Goal: Book appointment/travel/reservation

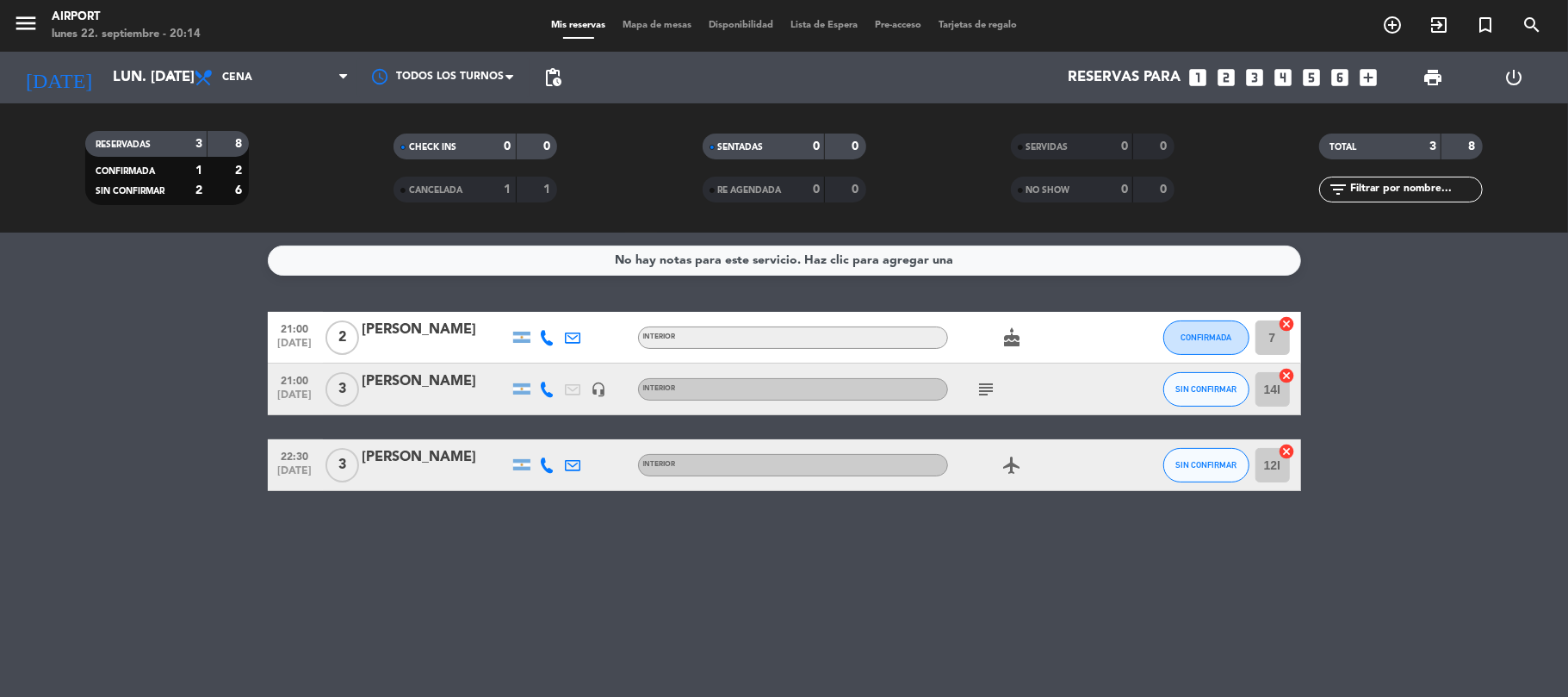
click at [1230, 69] on icon "looks_two" at bounding box center [1227, 77] width 22 height 22
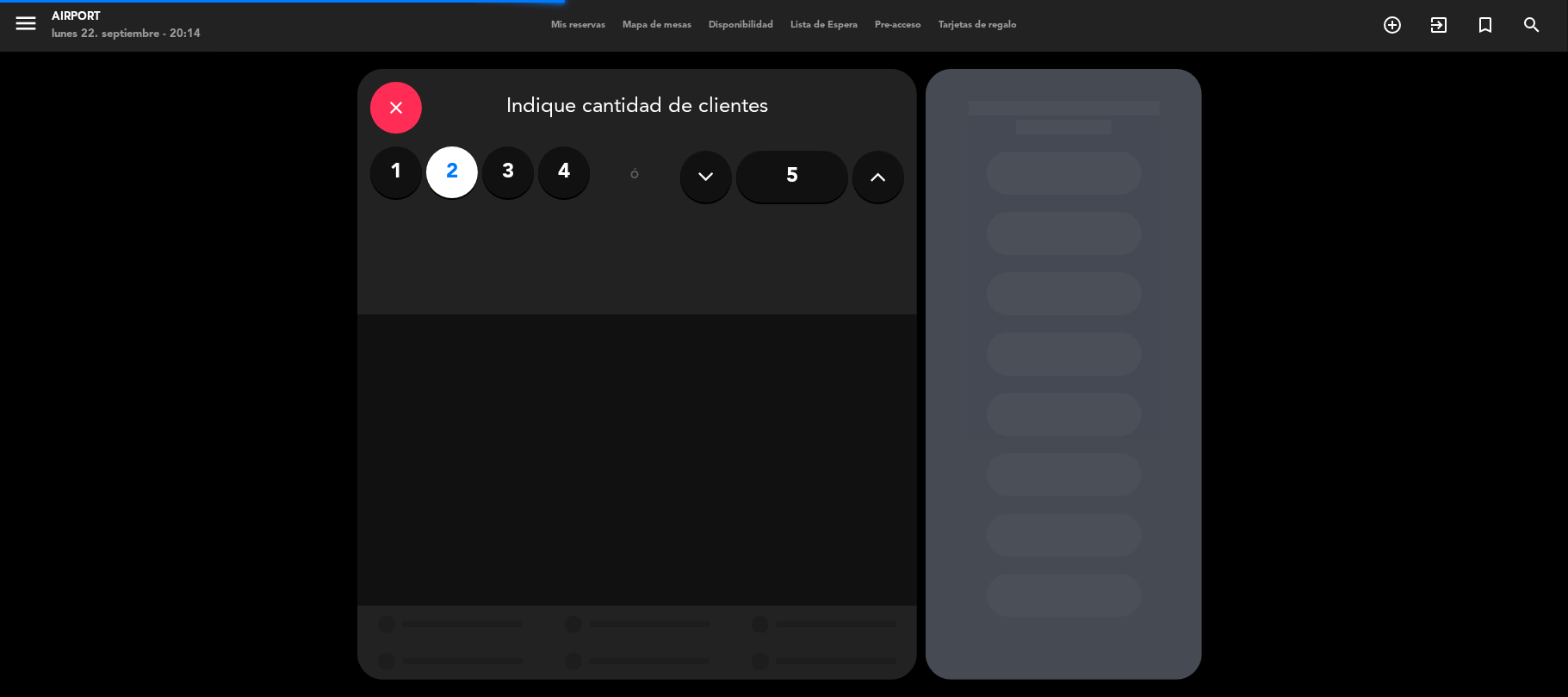
click at [411, 100] on div "close" at bounding box center [396, 108] width 52 height 52
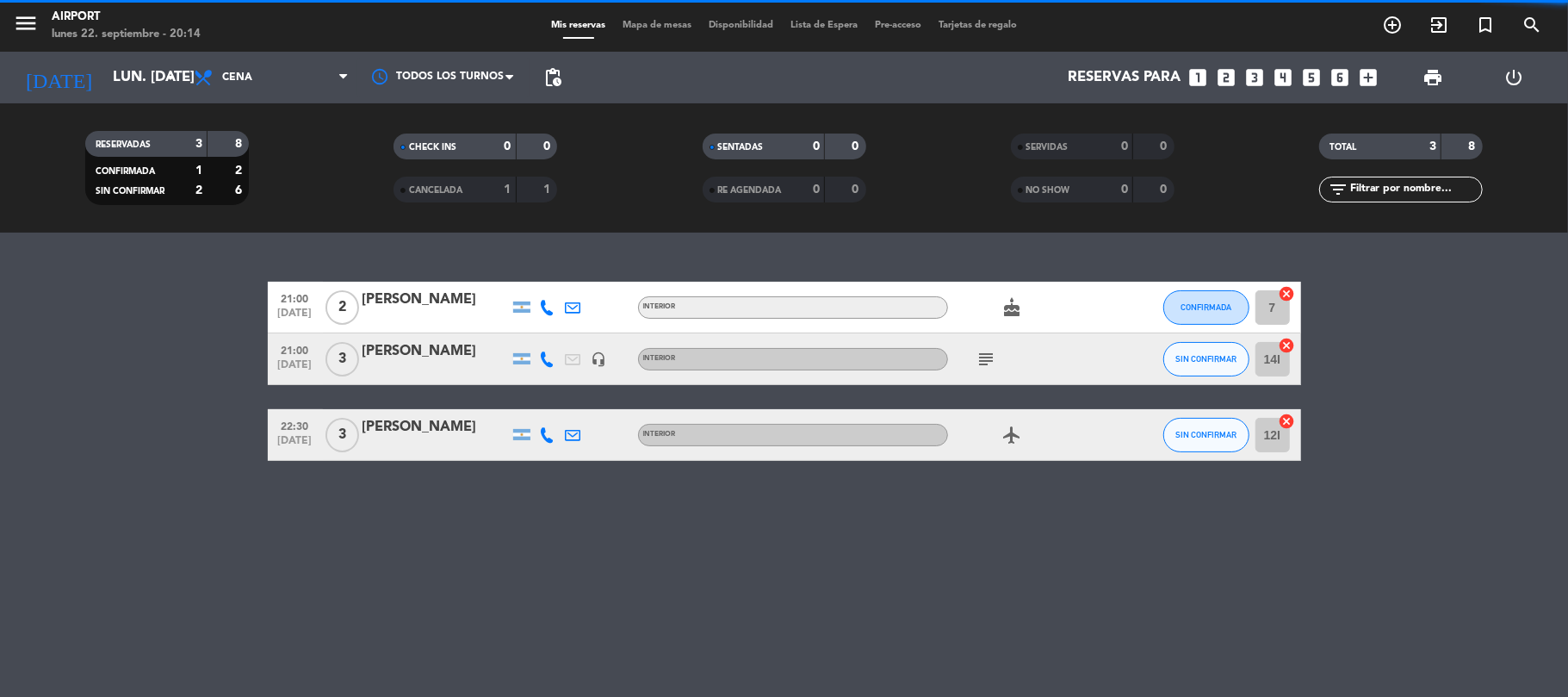
click at [1258, 83] on icon "looks_3" at bounding box center [1255, 77] width 22 height 22
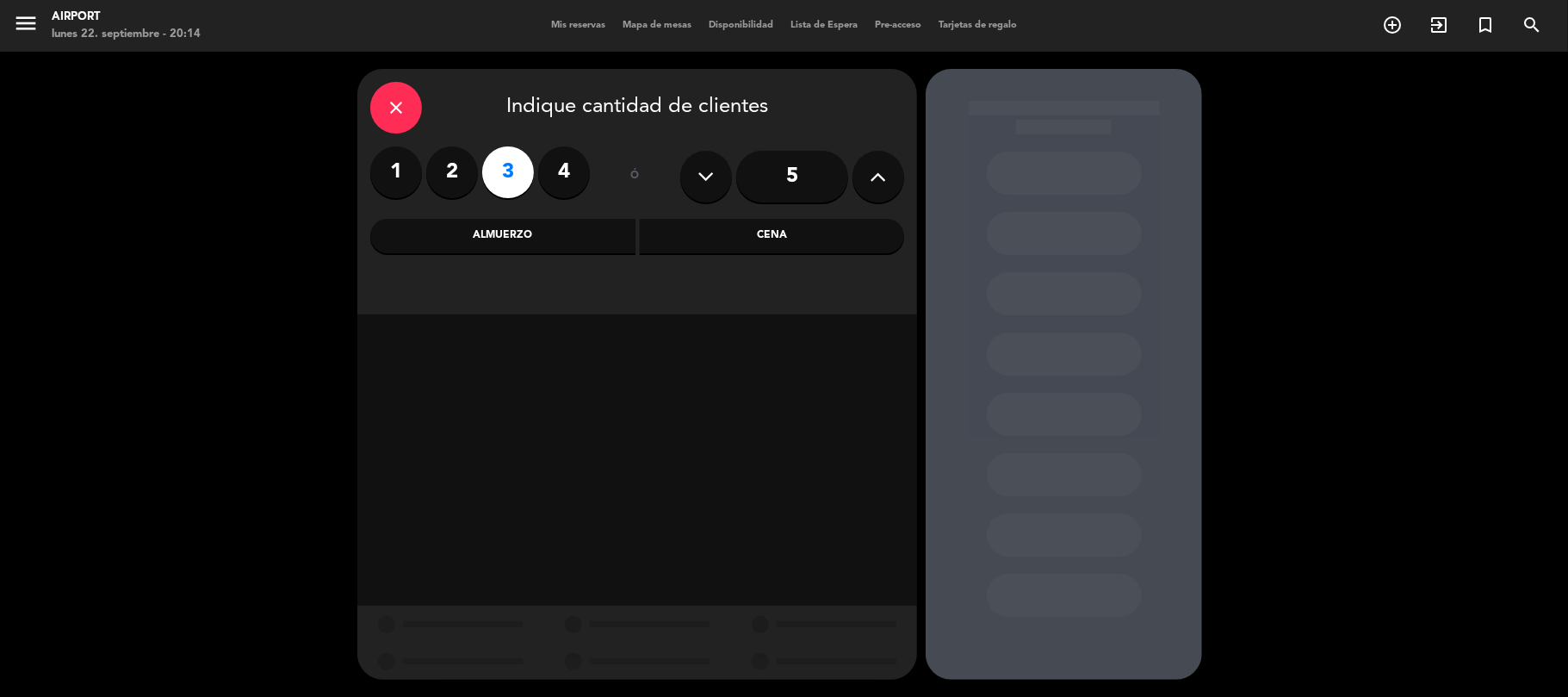
click at [765, 220] on div "Cena" at bounding box center [773, 236] width 265 height 35
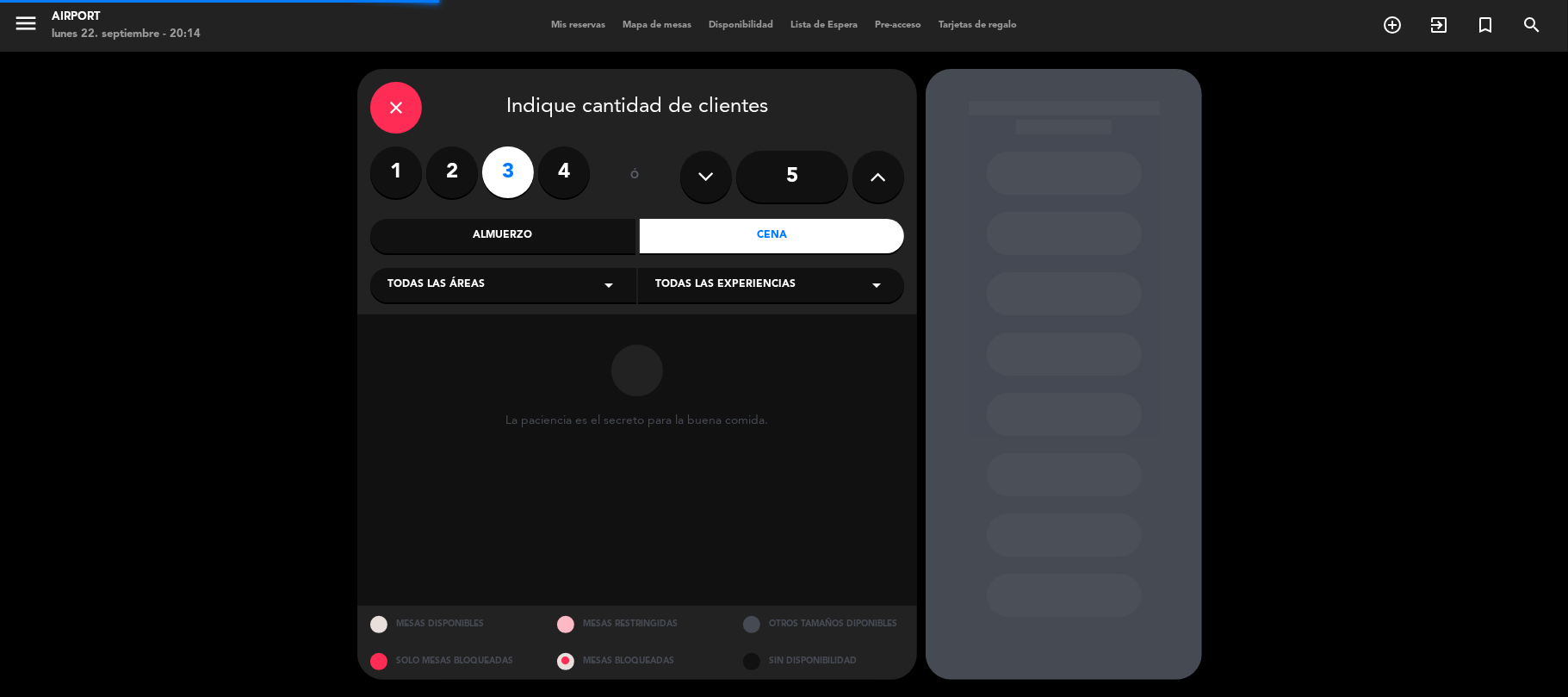
click at [557, 291] on div "Todas las áreas arrow_drop_down" at bounding box center [503, 286] width 266 height 35
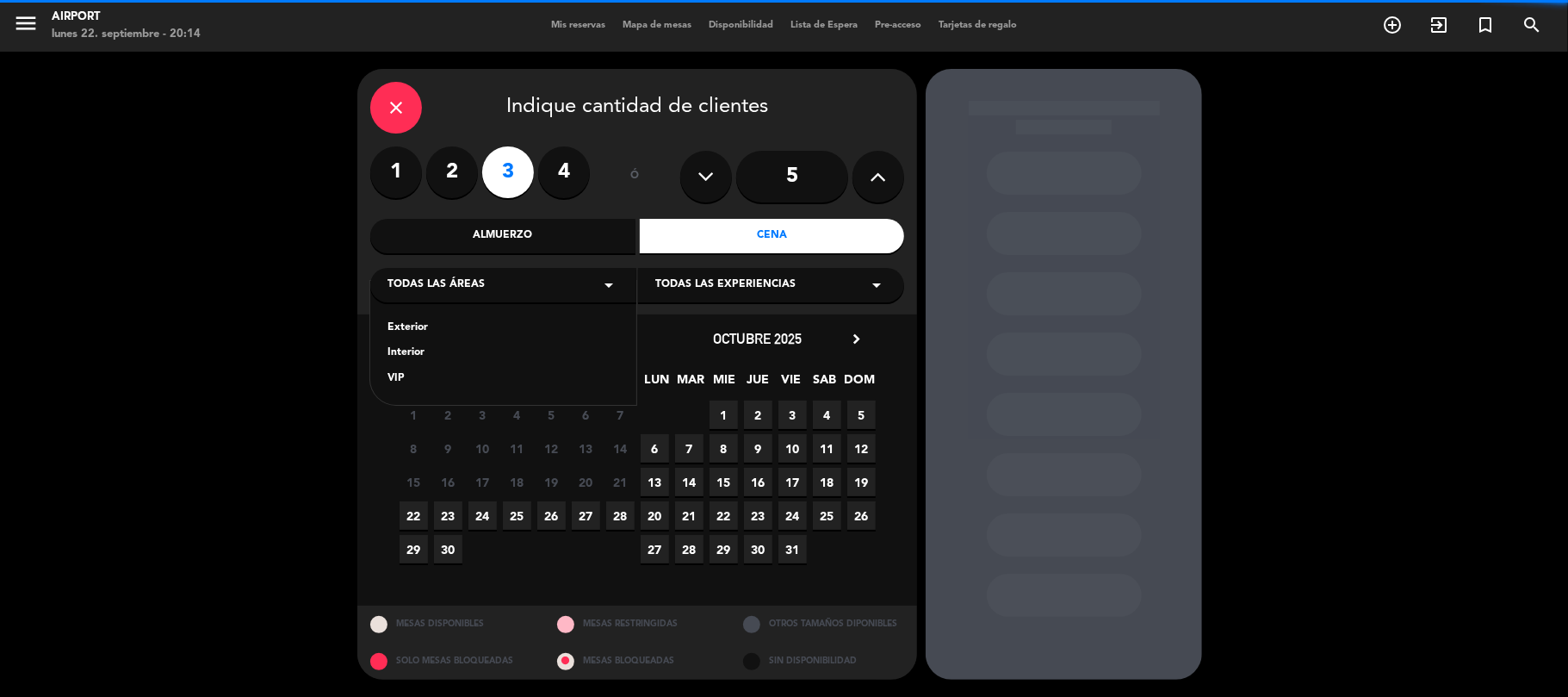
click at [408, 352] on div "Interior" at bounding box center [503, 353] width 232 height 17
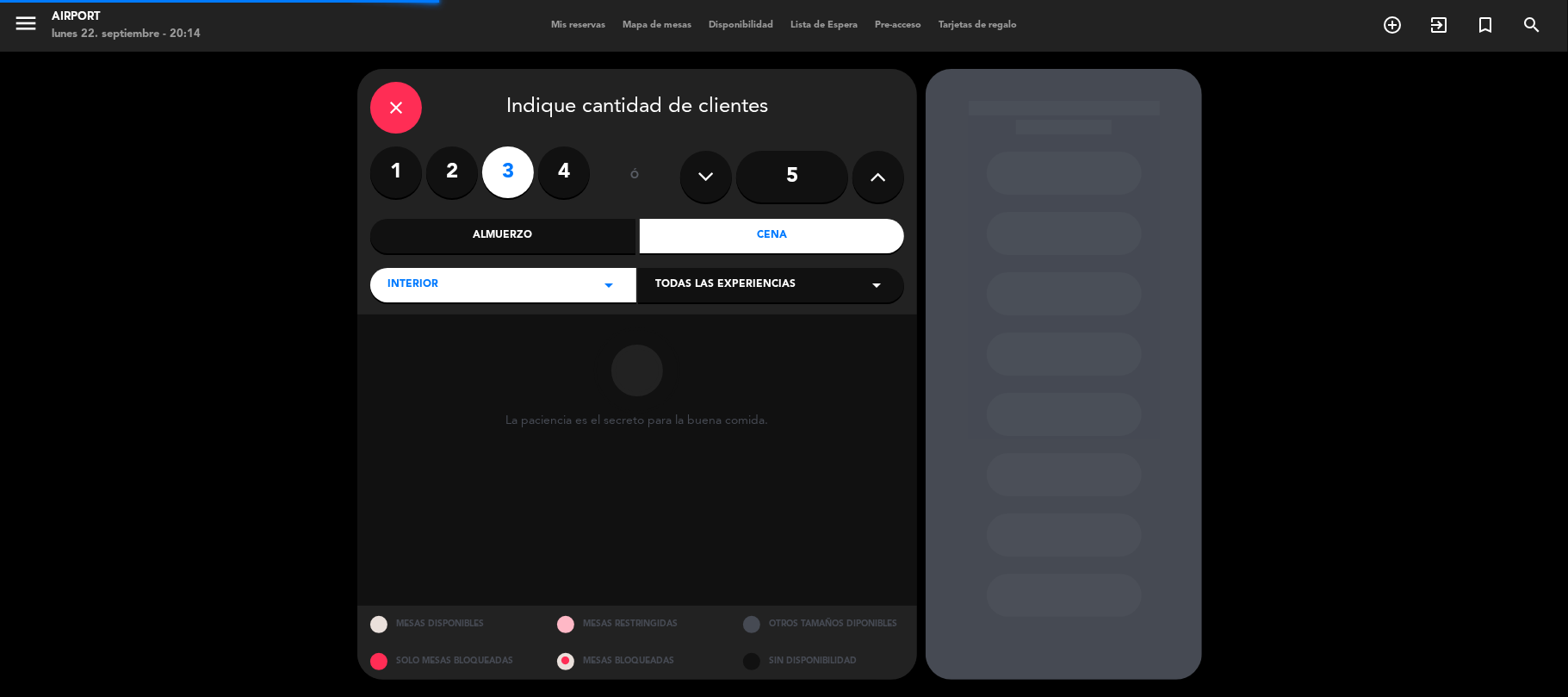
click at [734, 281] on span "Todas las experiencias" at bounding box center [726, 286] width 140 height 17
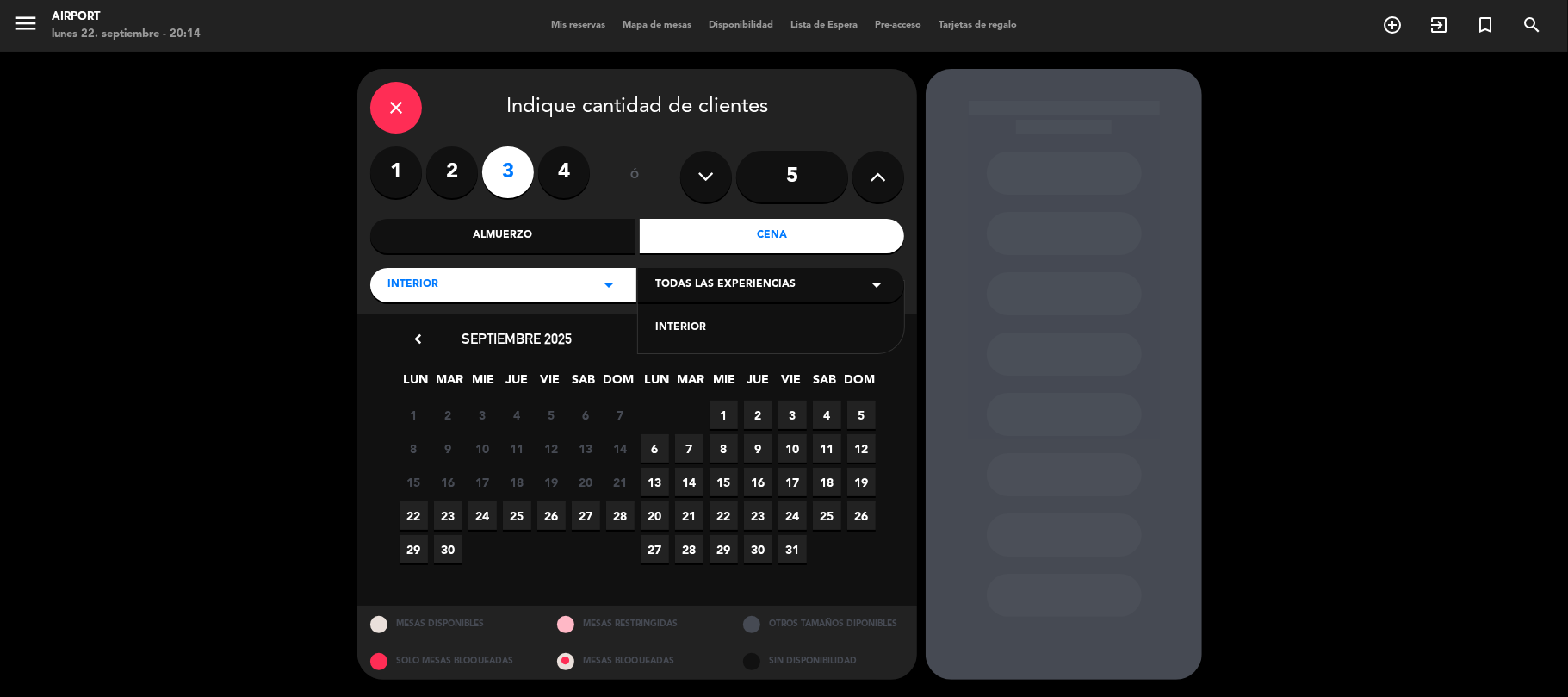
click at [682, 320] on div "INTERIOR" at bounding box center [771, 328] width 232 height 17
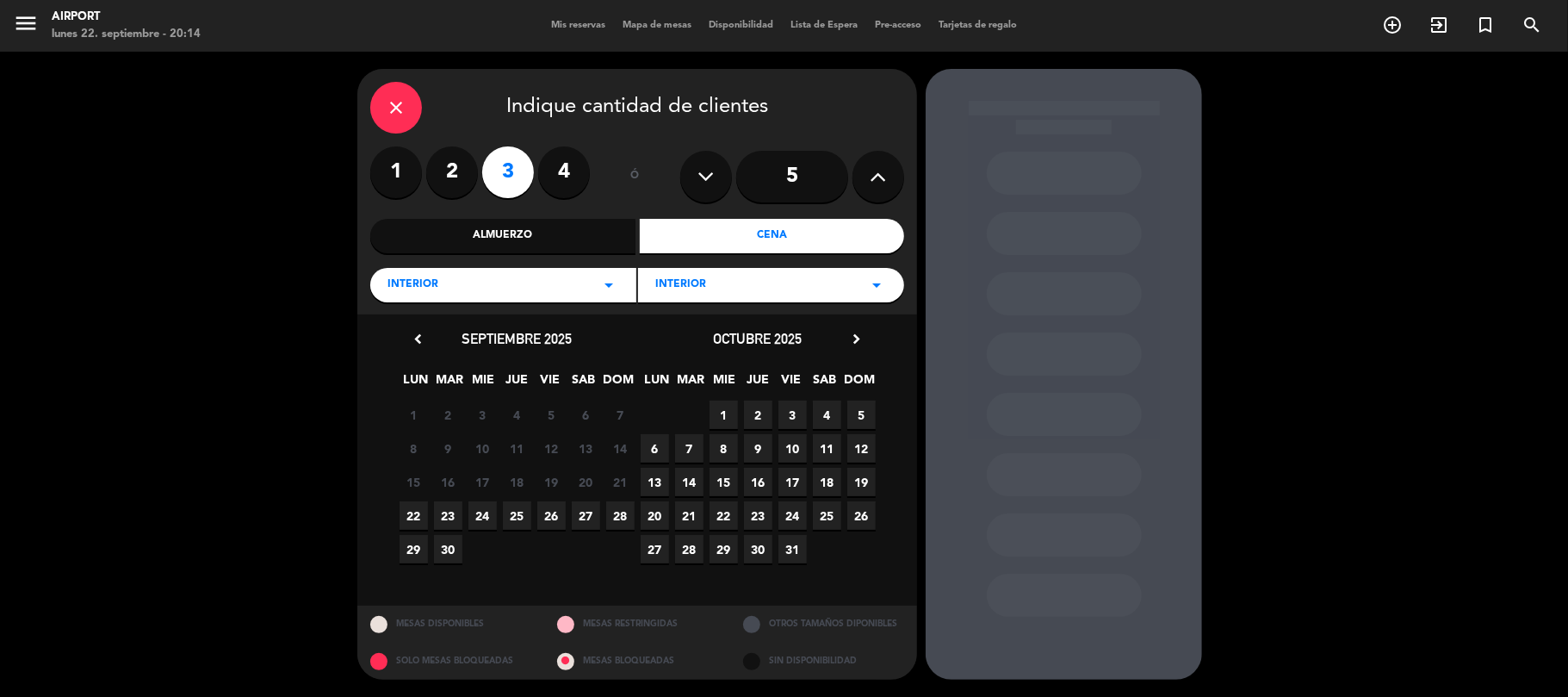
click at [413, 511] on span "22" at bounding box center [414, 515] width 29 height 29
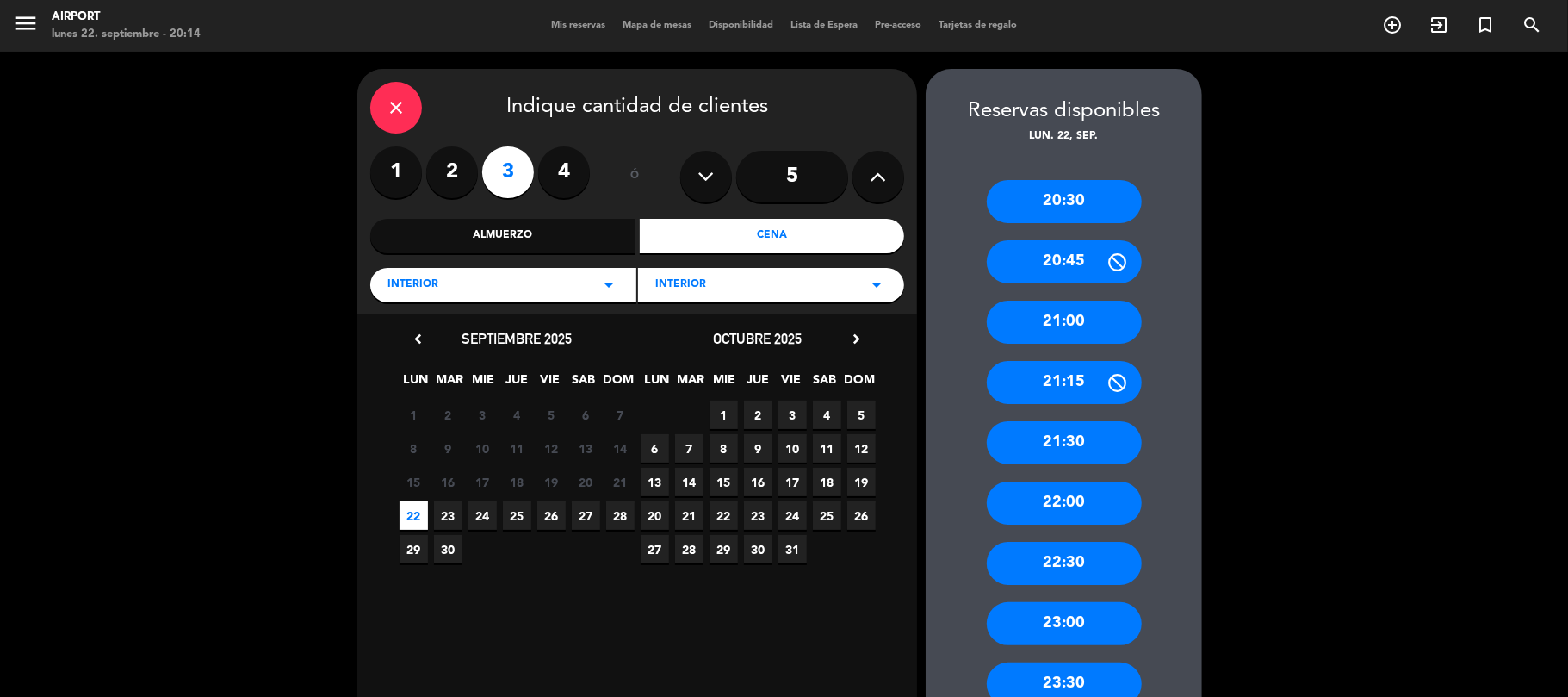
click at [1086, 311] on div "21:00" at bounding box center [1064, 322] width 155 height 43
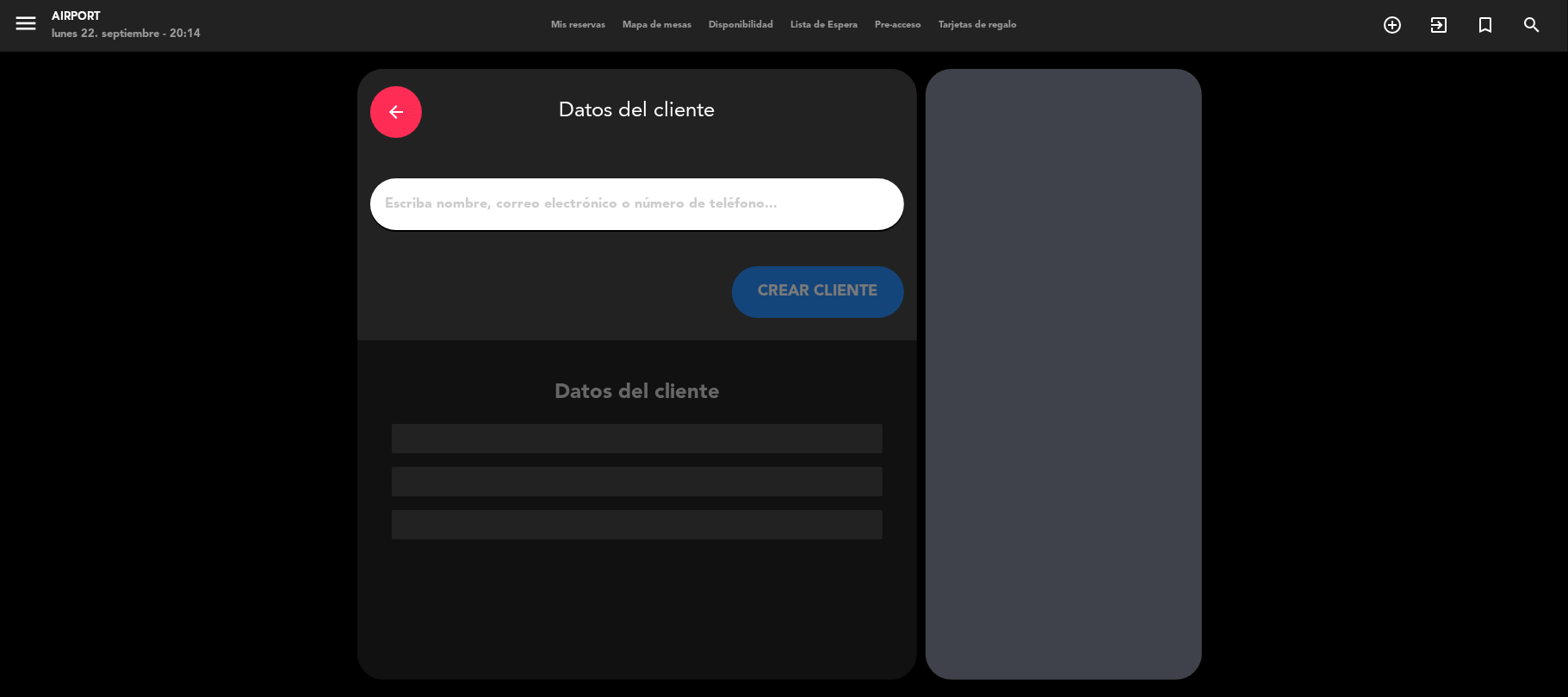
click at [510, 200] on input "1" at bounding box center [637, 204] width 509 height 24
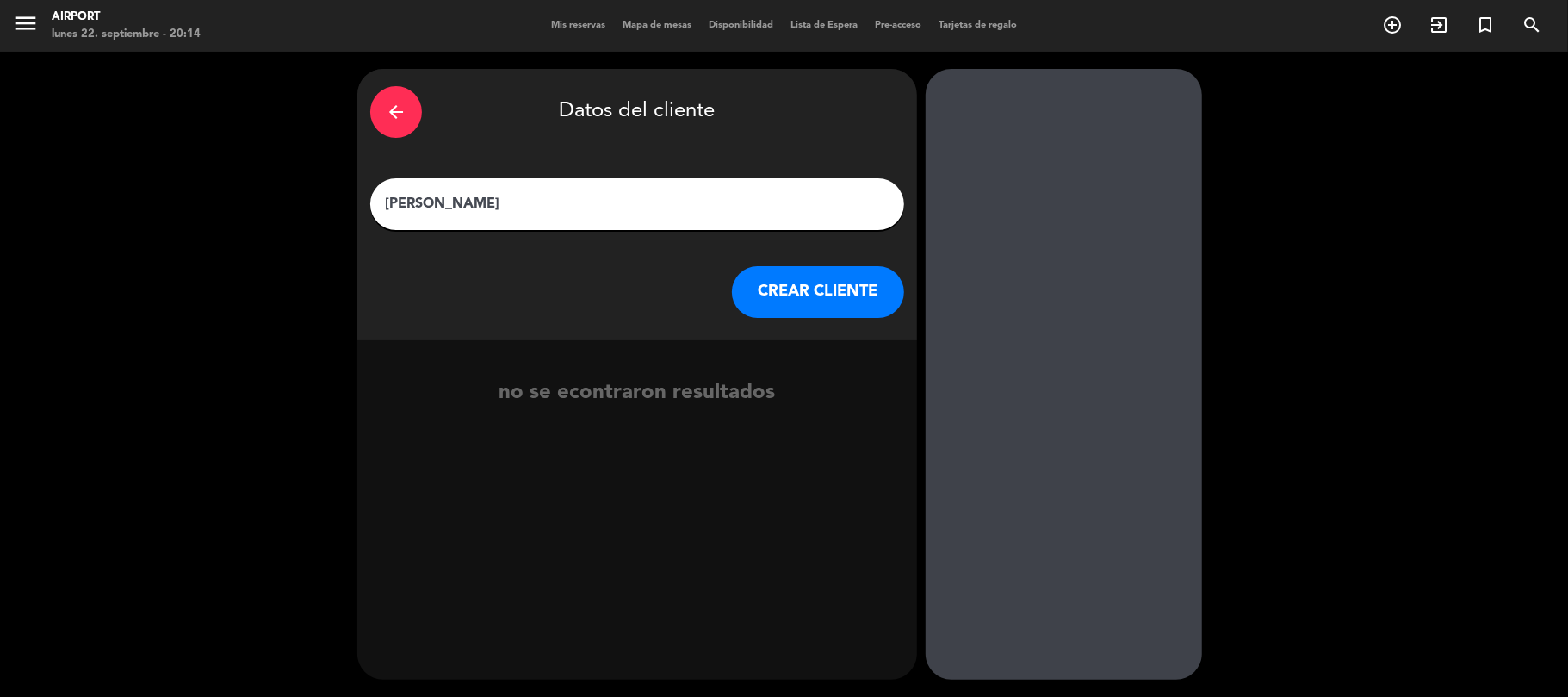
click at [411, 201] on input "[PERSON_NAME]" at bounding box center [637, 204] width 509 height 24
type input "[PERSON_NAME]"
click at [814, 287] on button "CREAR CLIENTE" at bounding box center [817, 292] width 172 height 52
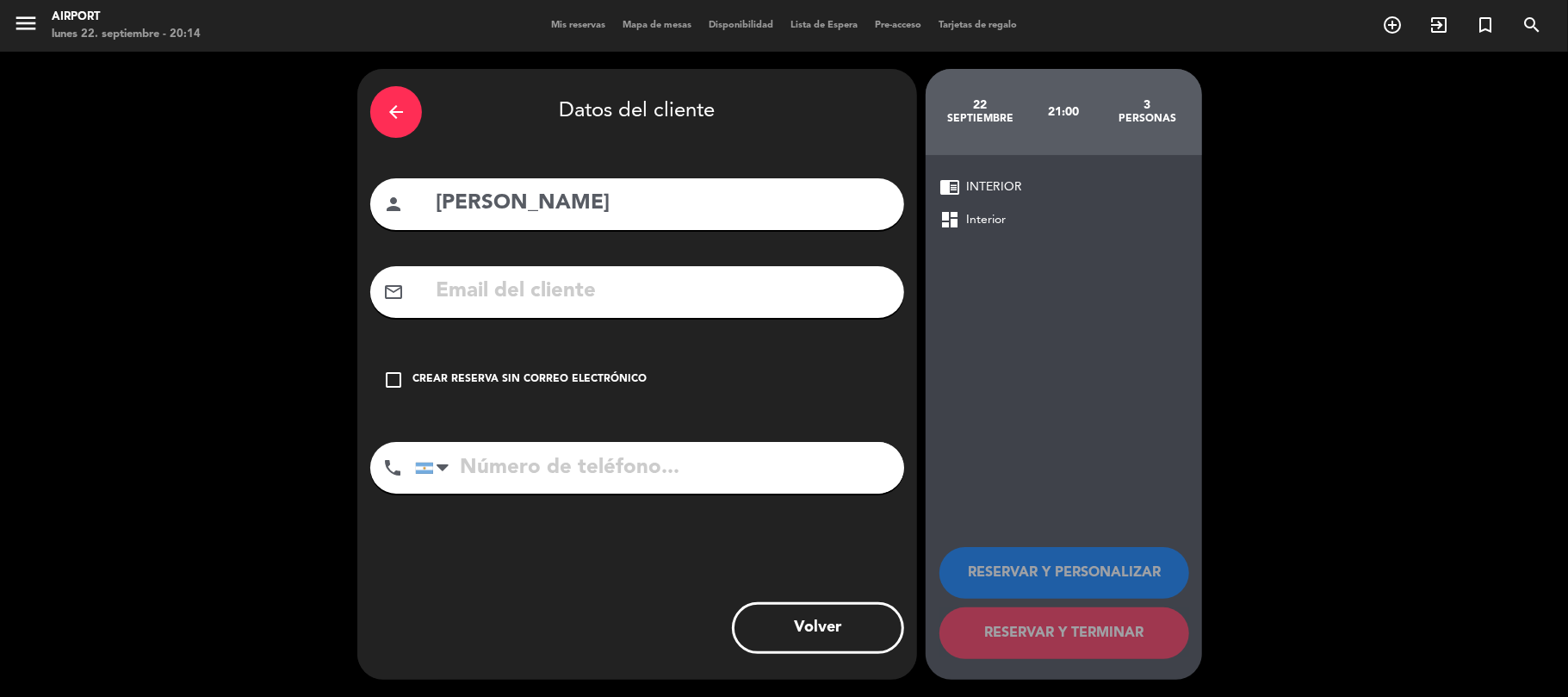
click at [401, 376] on icon "check_box_outline_blank" at bounding box center [393, 379] width 20 height 20
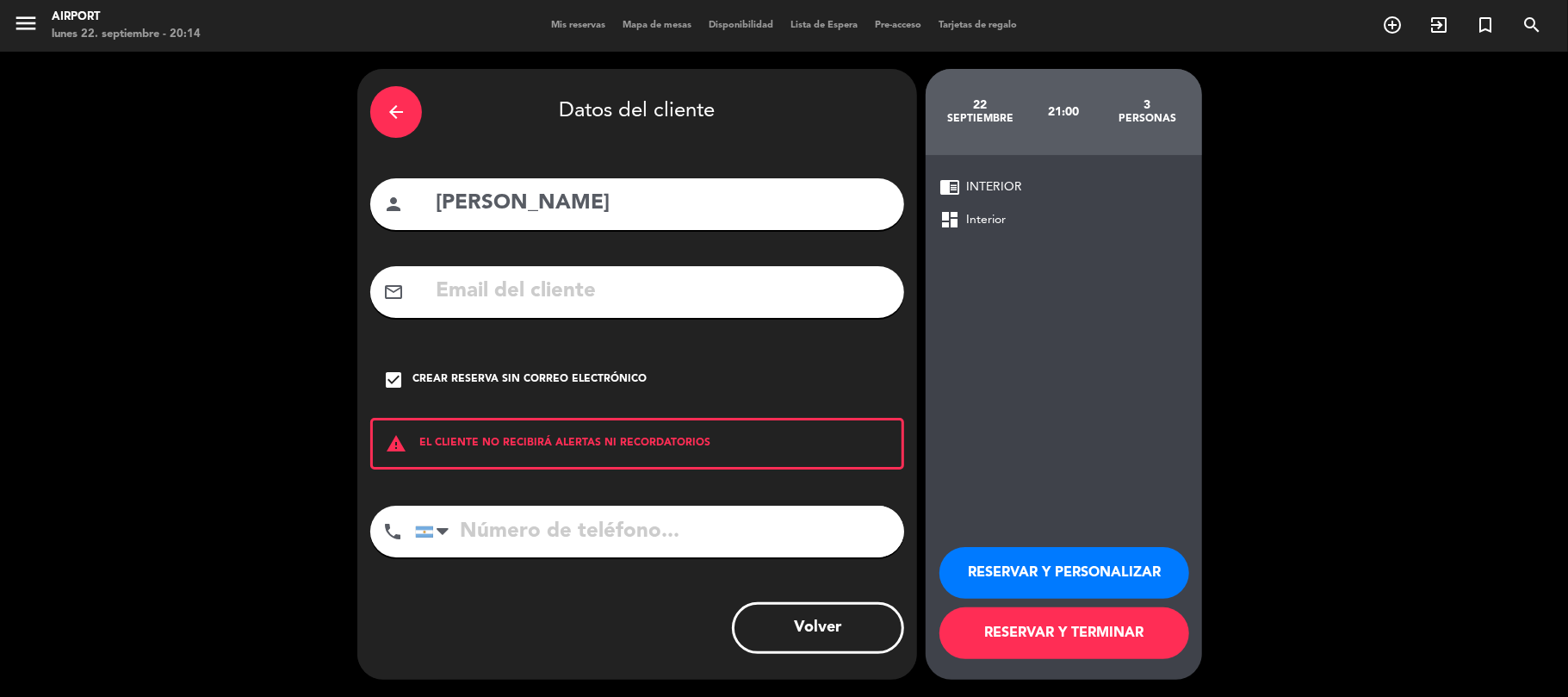
click at [1128, 573] on button "RESERVAR Y PERSONALIZAR" at bounding box center [1064, 573] width 250 height 52
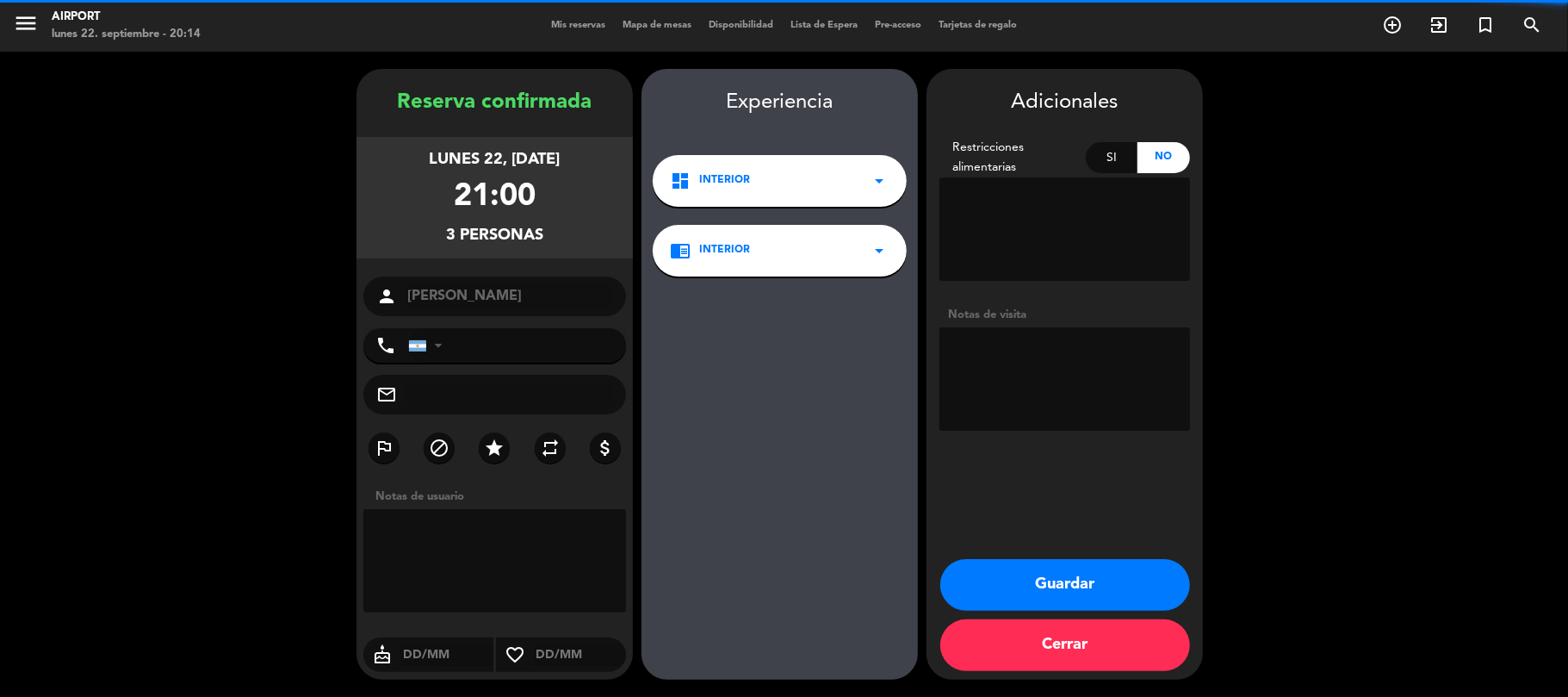
click at [988, 365] on textarea at bounding box center [1064, 378] width 251 height 103
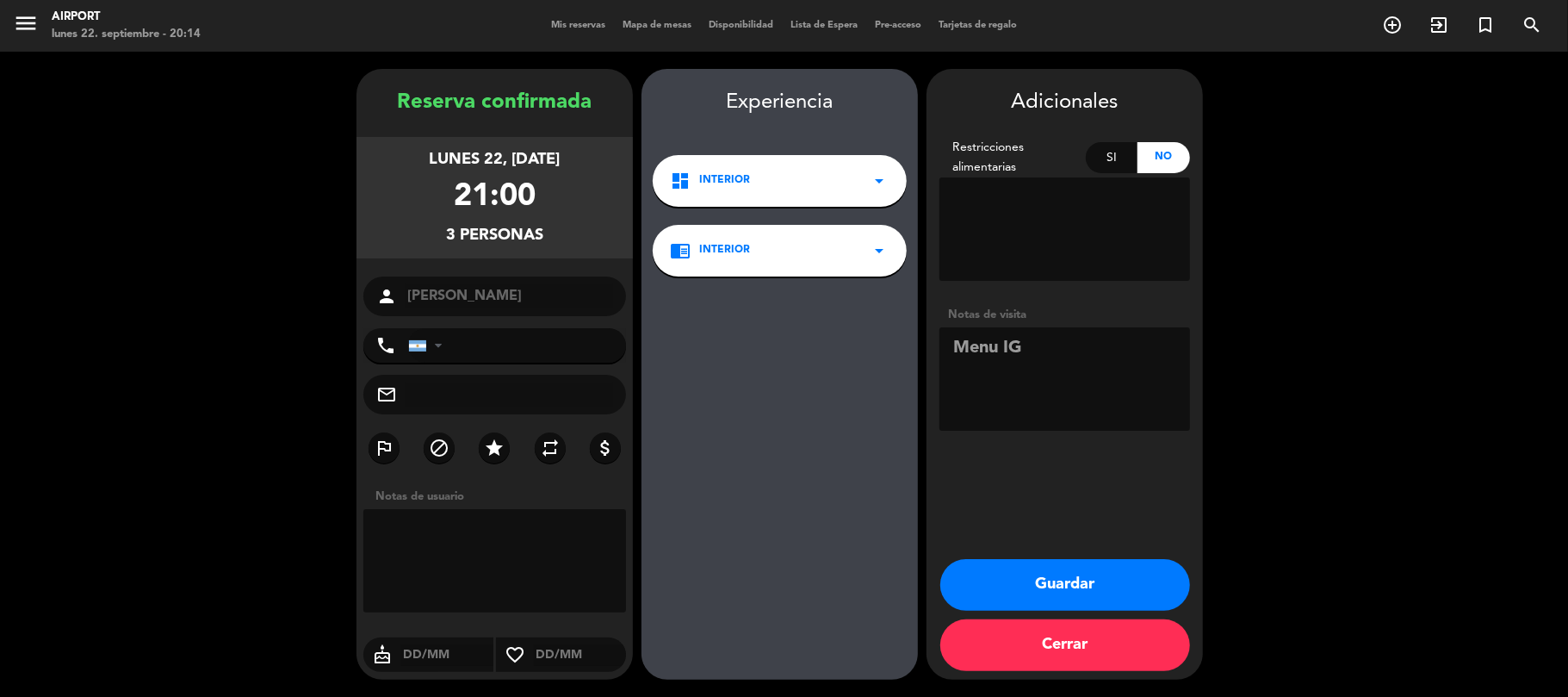
type textarea "Menu IG"
click at [1083, 584] on button "Guardar" at bounding box center [1065, 585] width 250 height 52
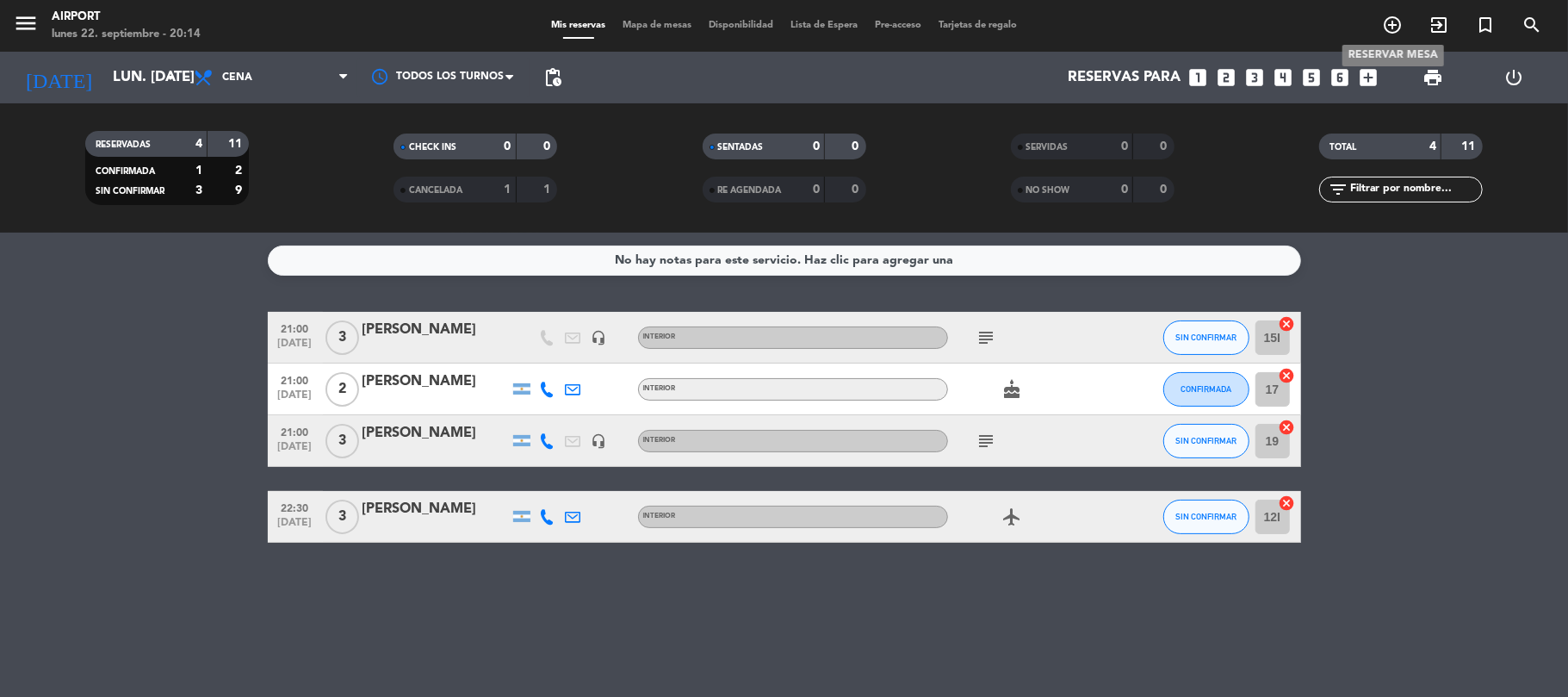
click at [1395, 15] on icon "add_circle_outline" at bounding box center [1392, 24] width 20 height 20
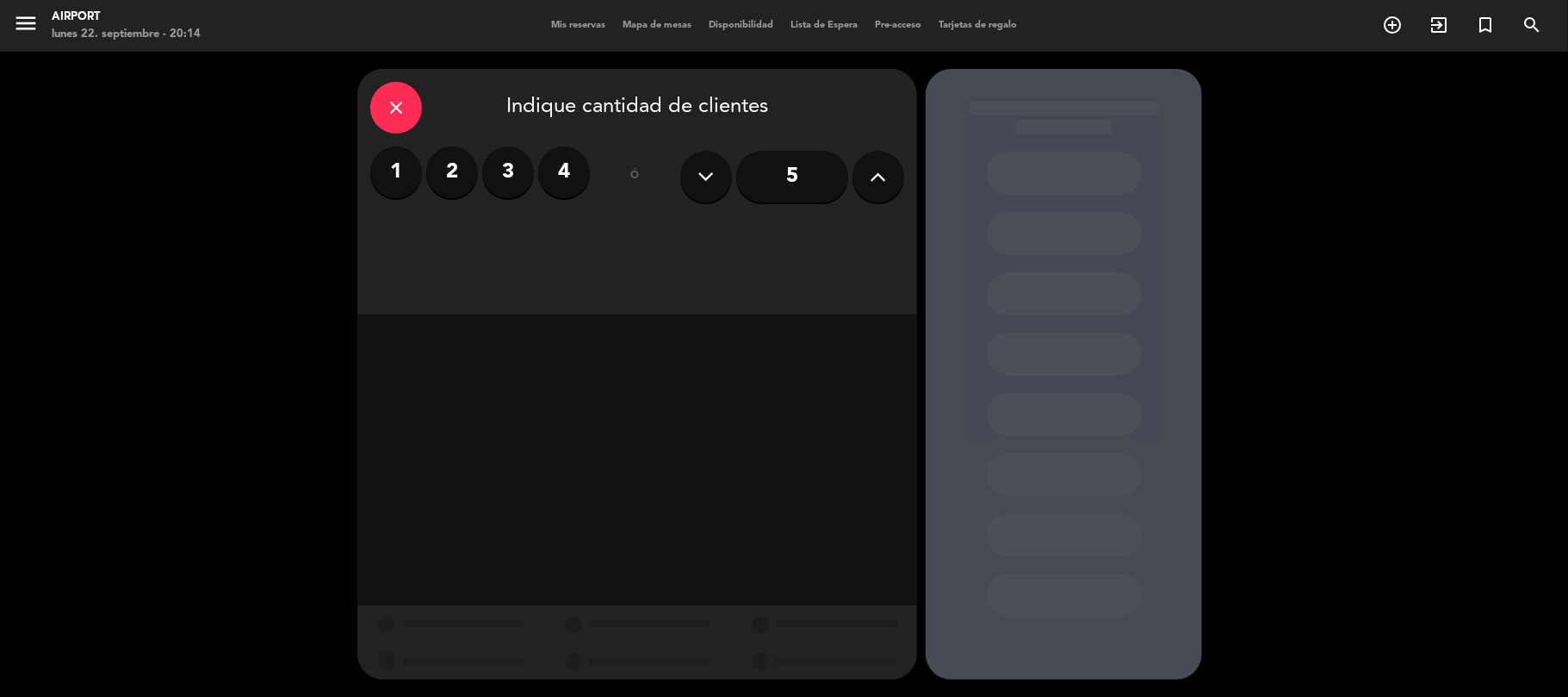
click at [510, 170] on label "3" at bounding box center [509, 172] width 52 height 52
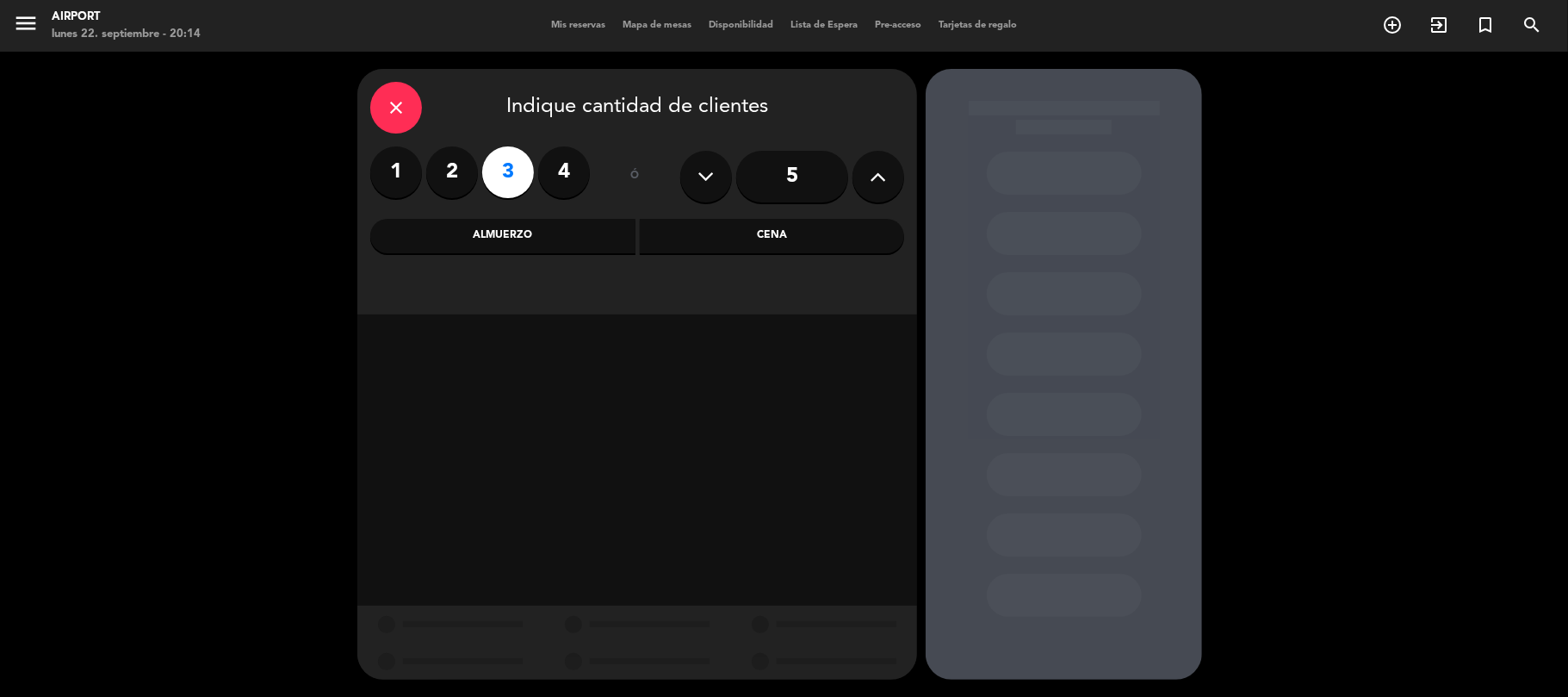
click at [803, 231] on div "Cena" at bounding box center [773, 236] width 265 height 35
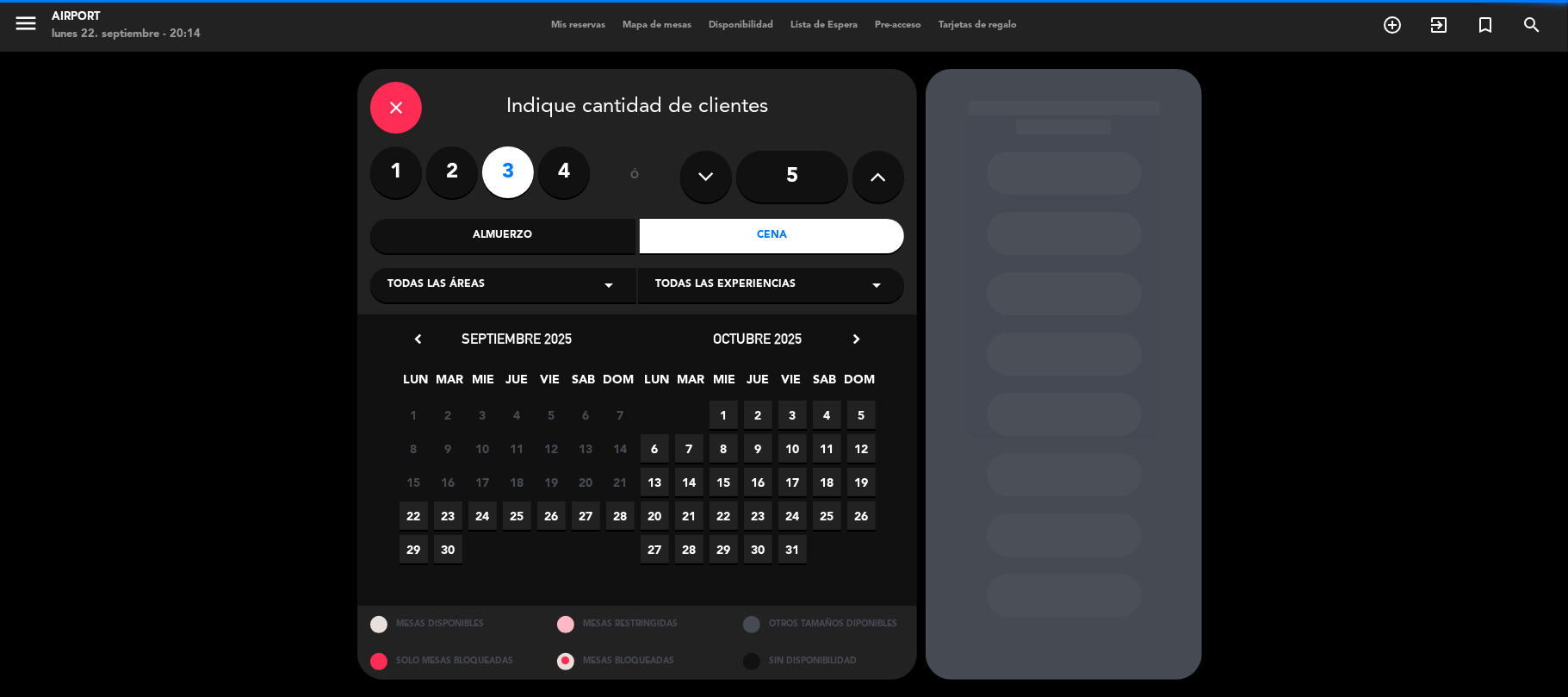
click at [586, 279] on div "Todas las áreas arrow_drop_down" at bounding box center [503, 286] width 266 height 35
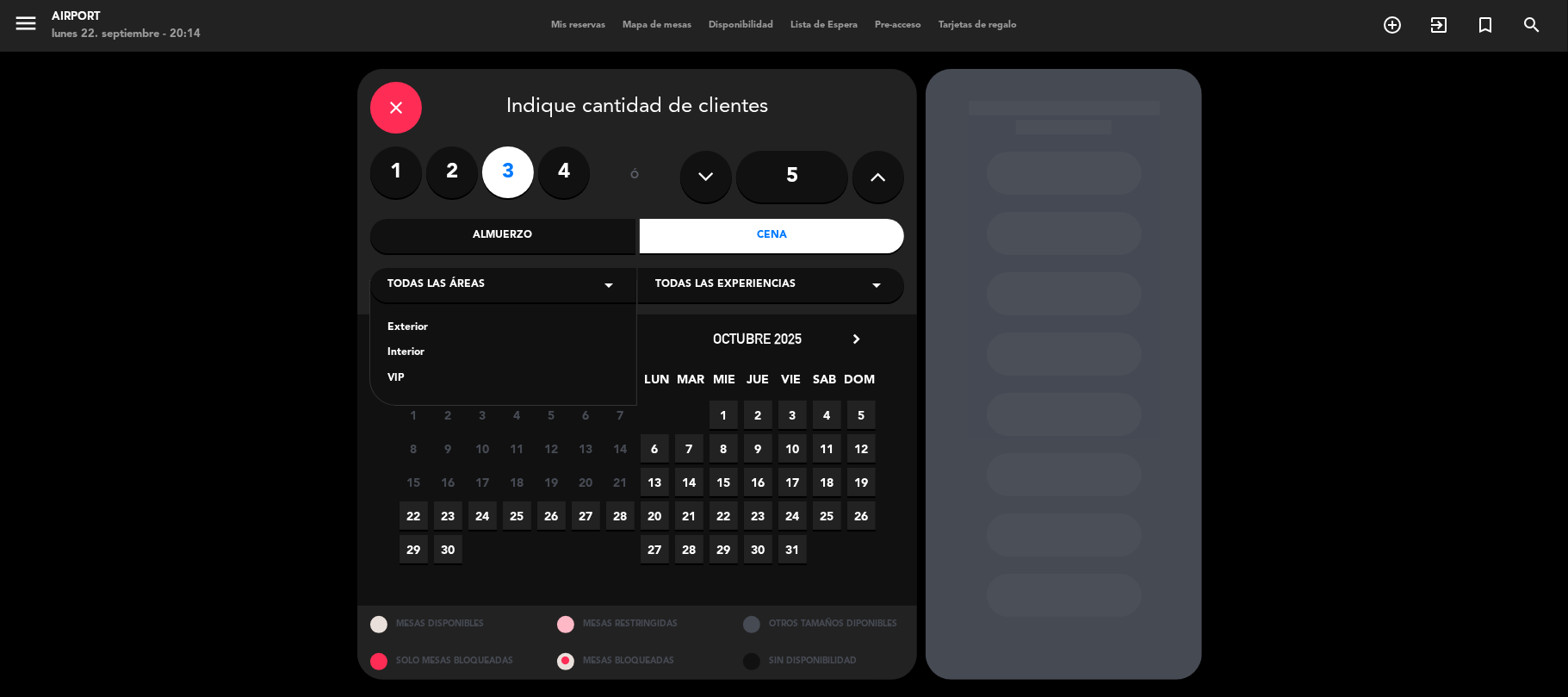
click at [417, 348] on div "Interior" at bounding box center [503, 353] width 232 height 17
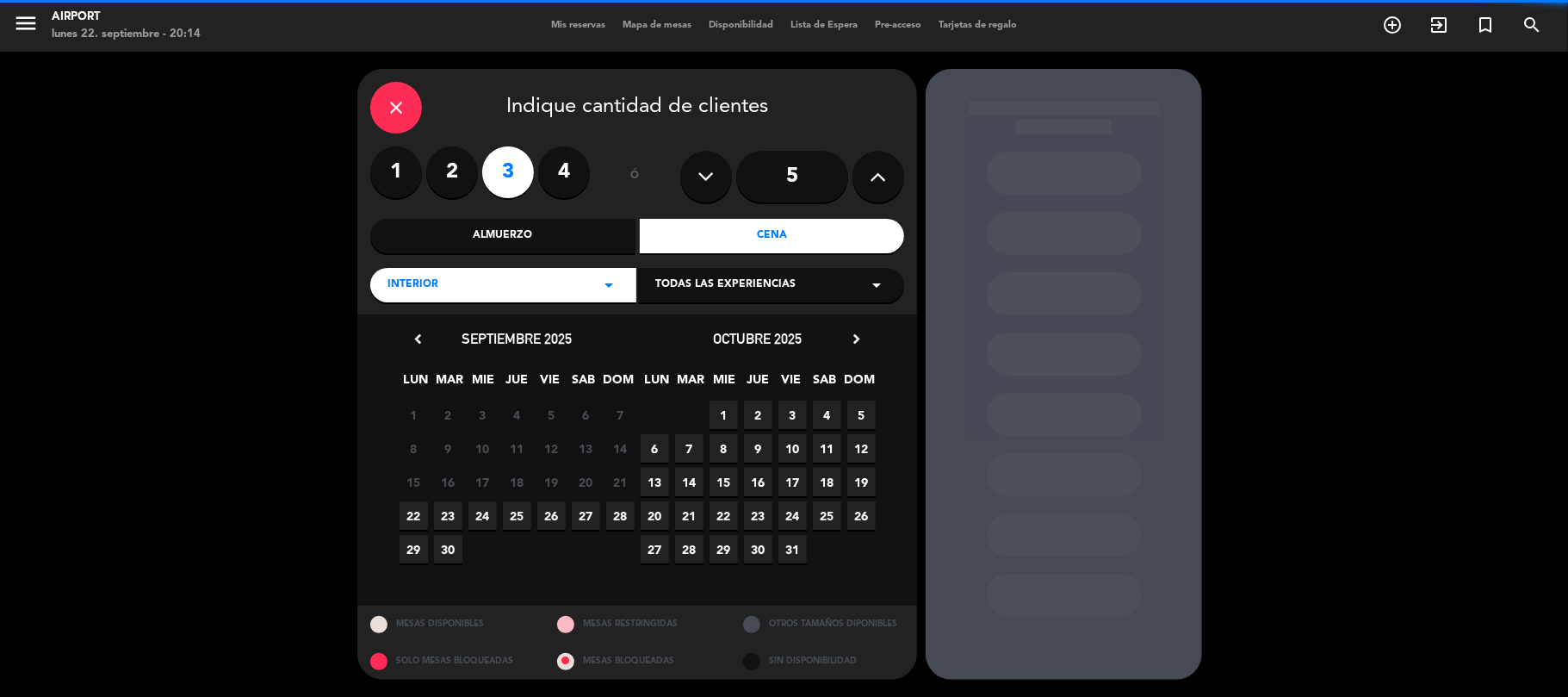
click at [820, 270] on div "Todas las experiencias arrow_drop_down" at bounding box center [771, 286] width 266 height 35
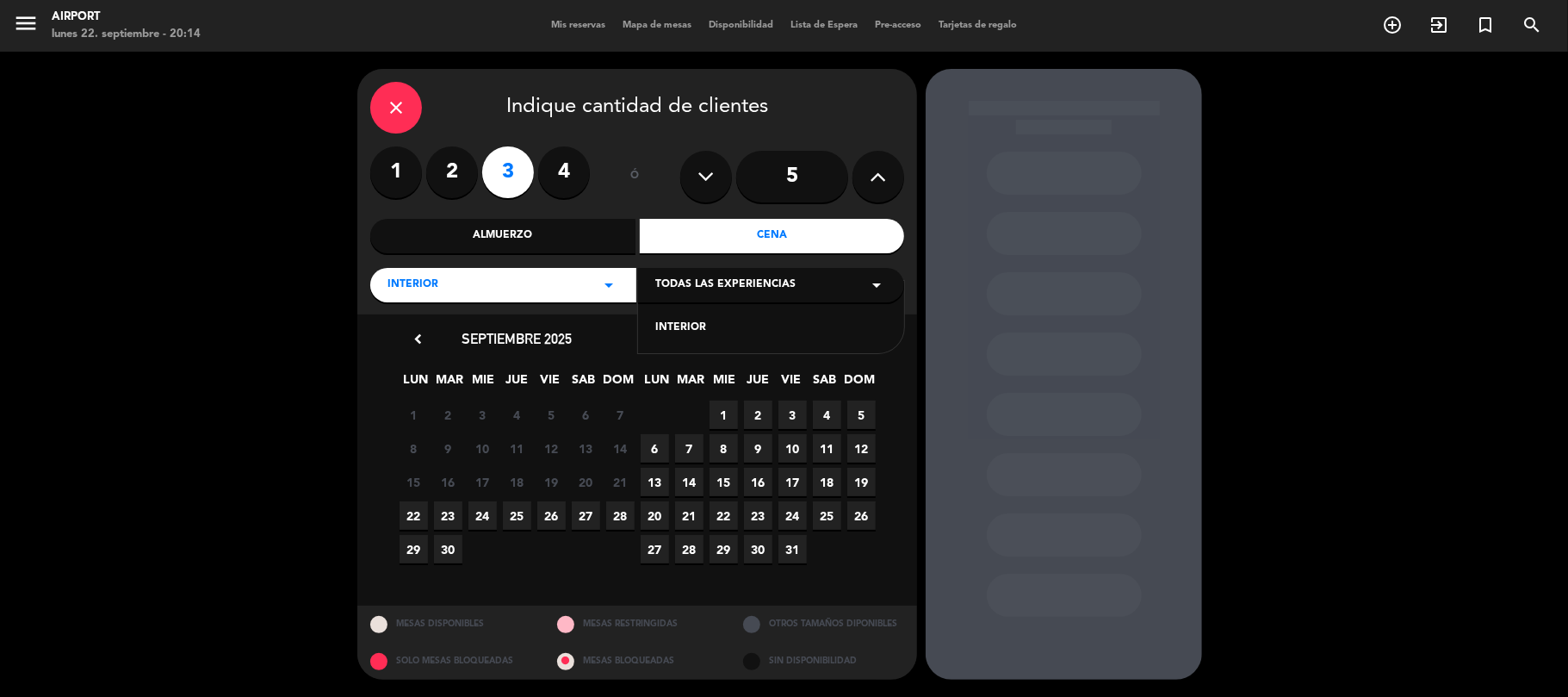
click at [683, 326] on div "INTERIOR" at bounding box center [771, 328] width 232 height 17
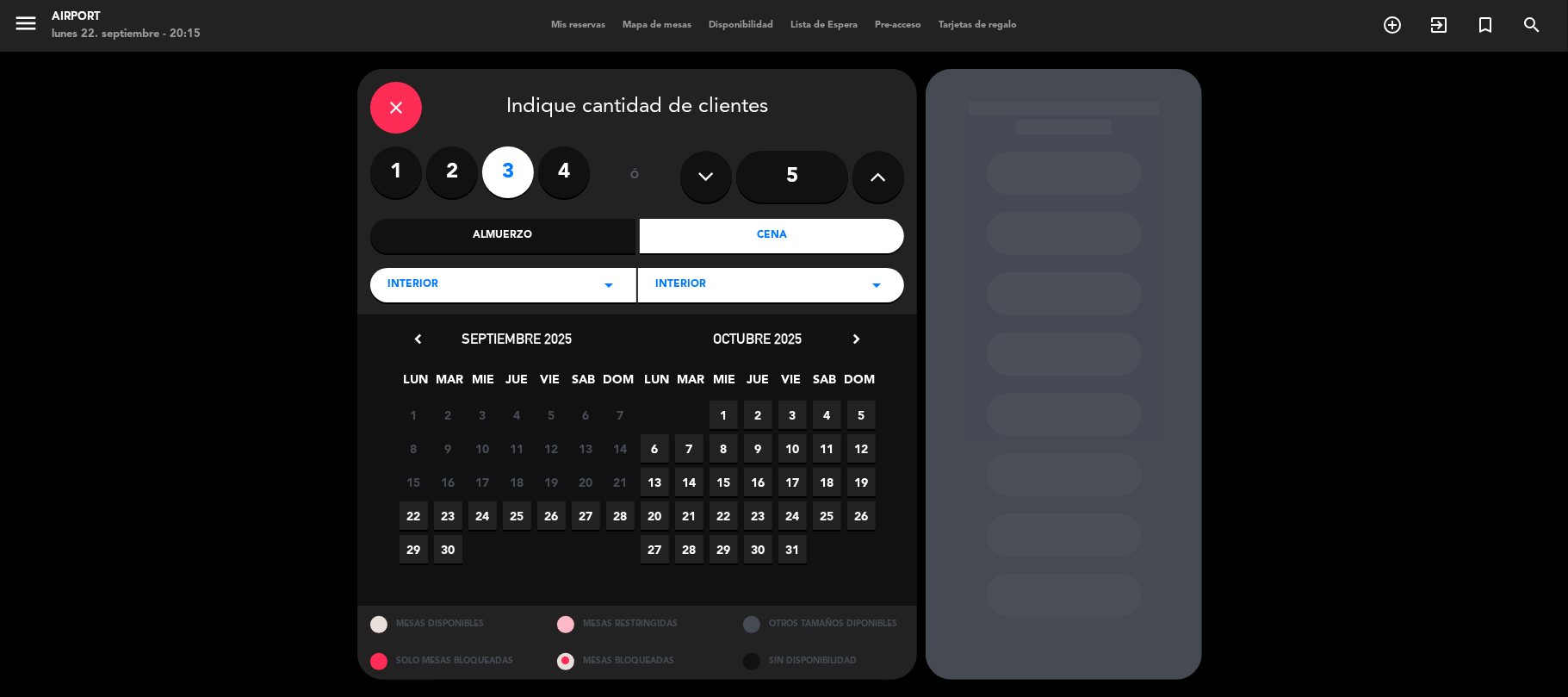
click at [410, 511] on span "22" at bounding box center [414, 515] width 29 height 29
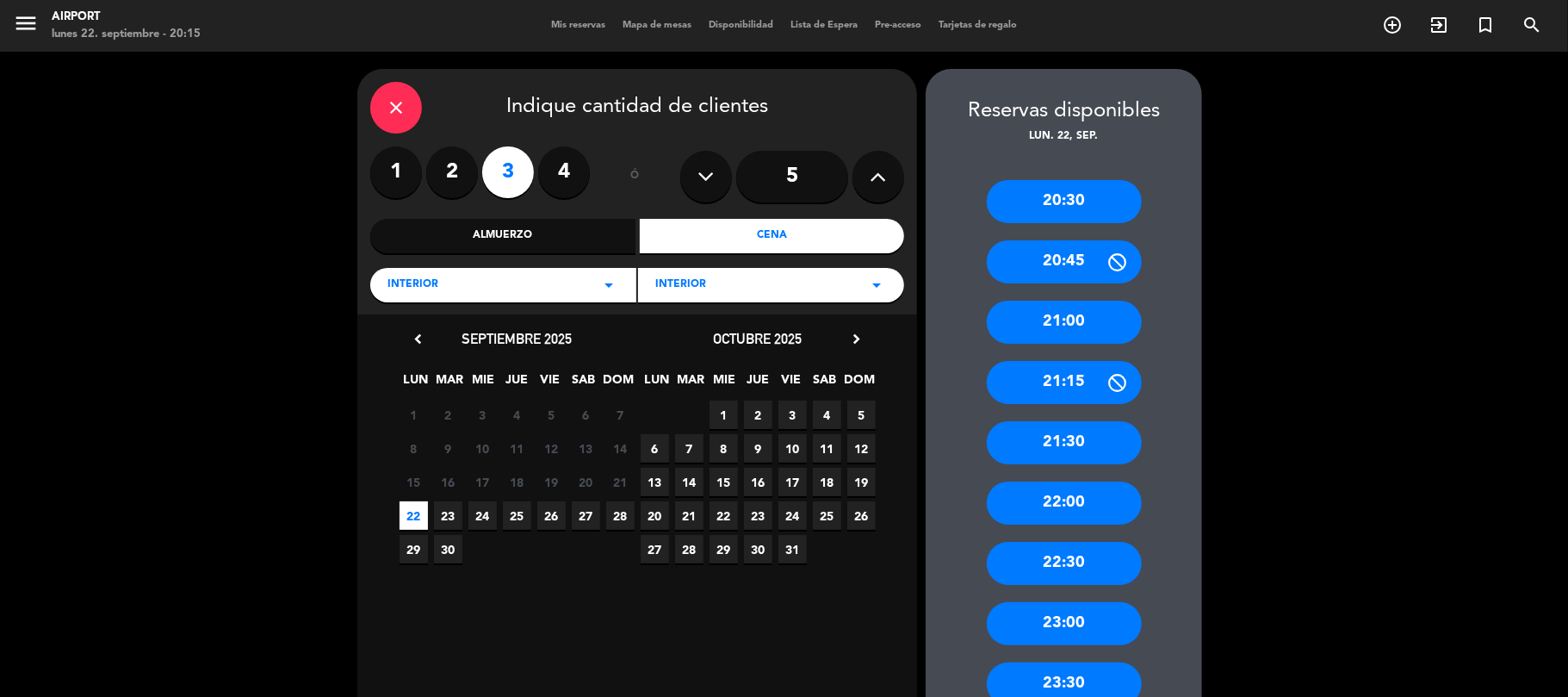
click at [1083, 320] on div "21:00" at bounding box center [1064, 322] width 155 height 43
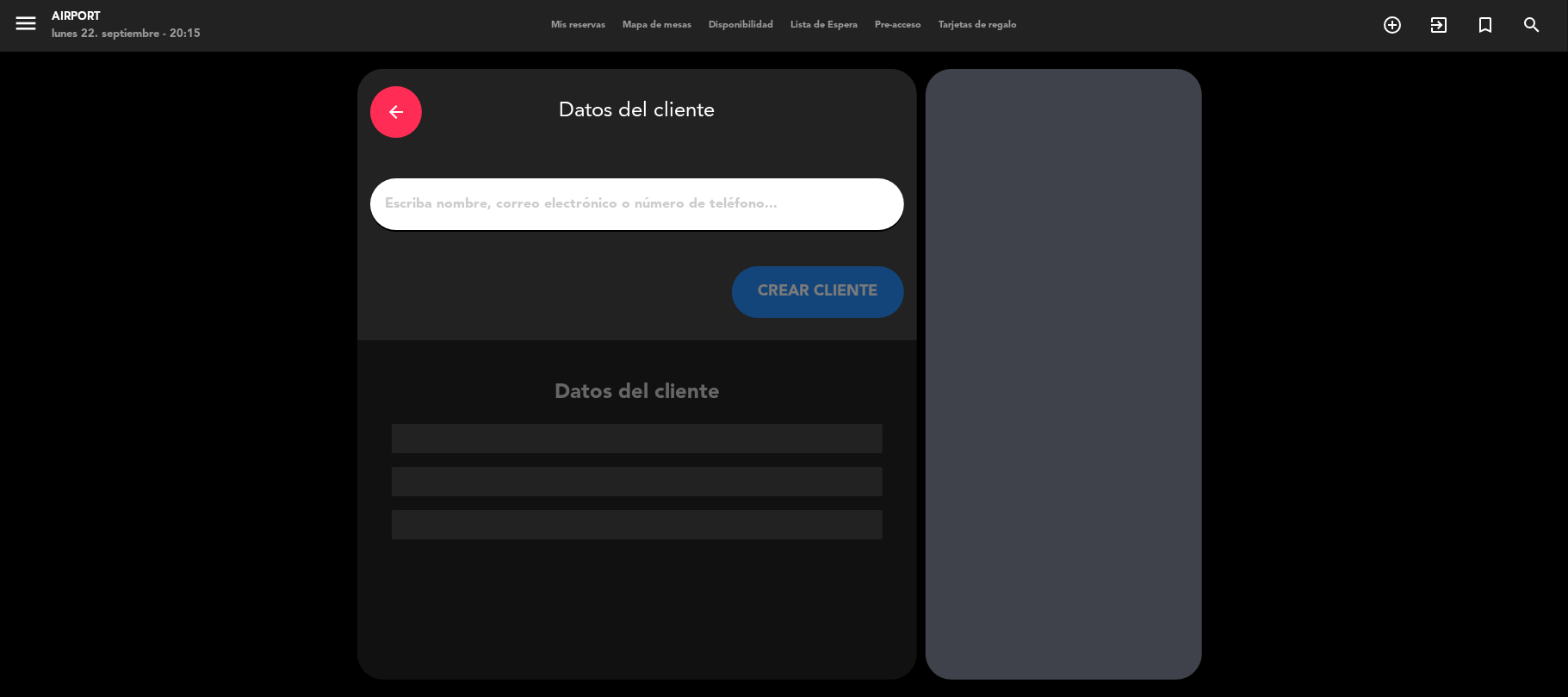
click at [552, 208] on input "1" at bounding box center [637, 204] width 509 height 24
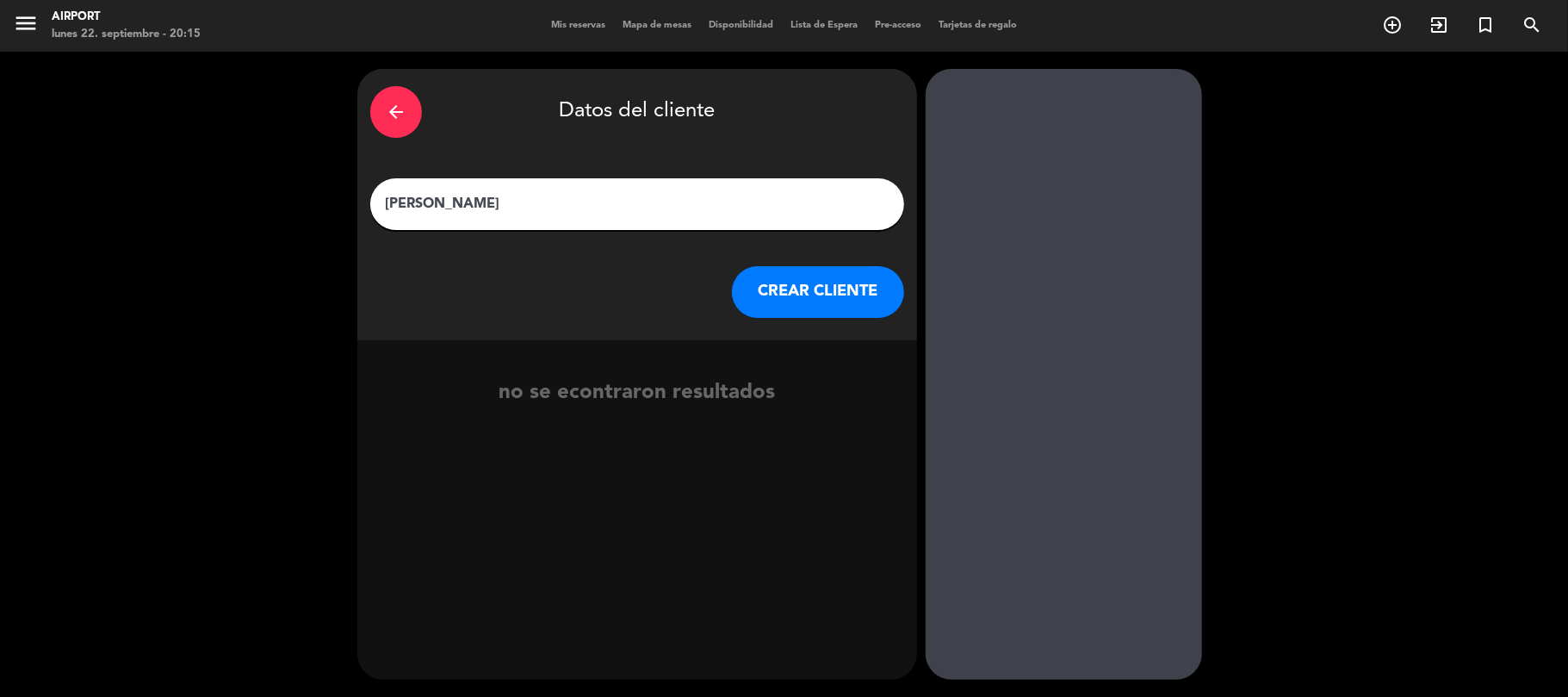
type input "[PERSON_NAME]"
click at [764, 296] on button "CREAR CLIENTE" at bounding box center [817, 292] width 172 height 52
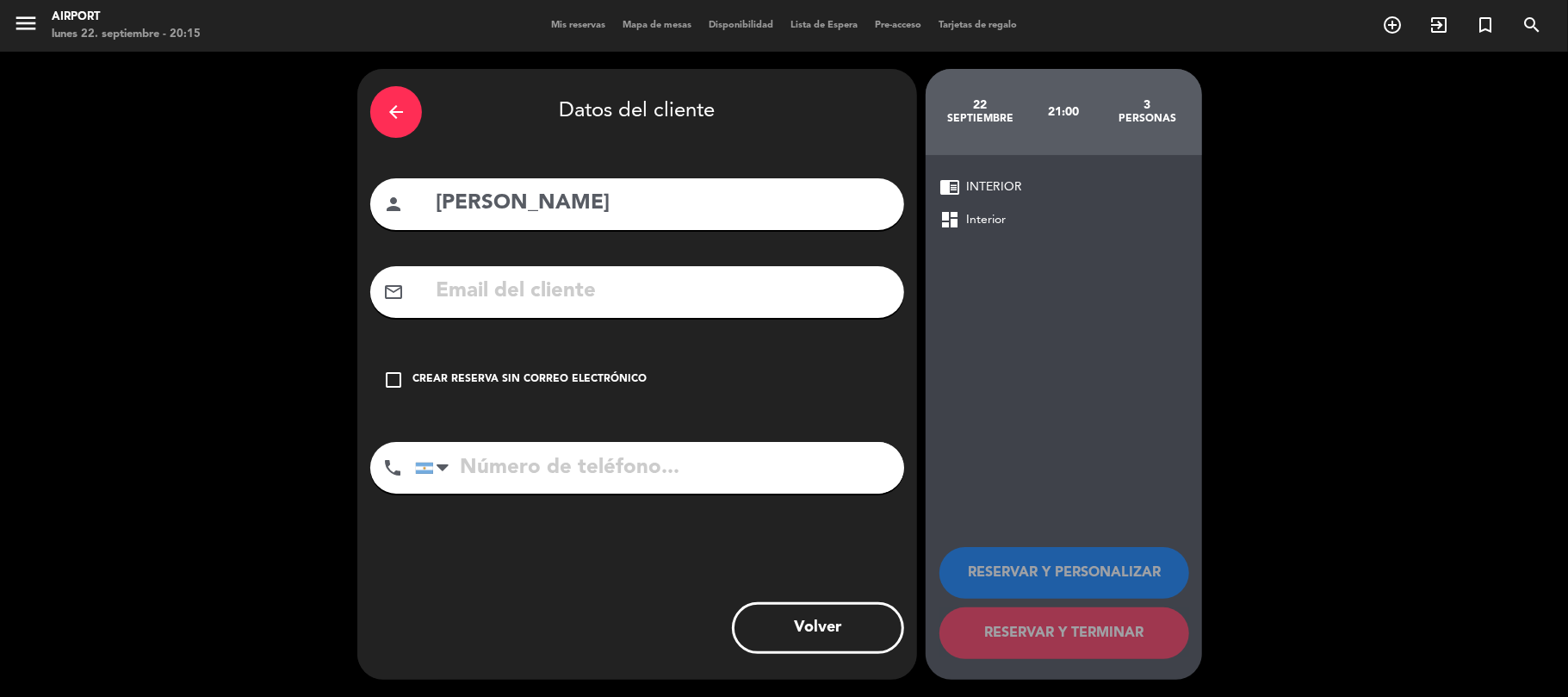
click at [392, 376] on icon "check_box_outline_blank" at bounding box center [393, 379] width 20 height 20
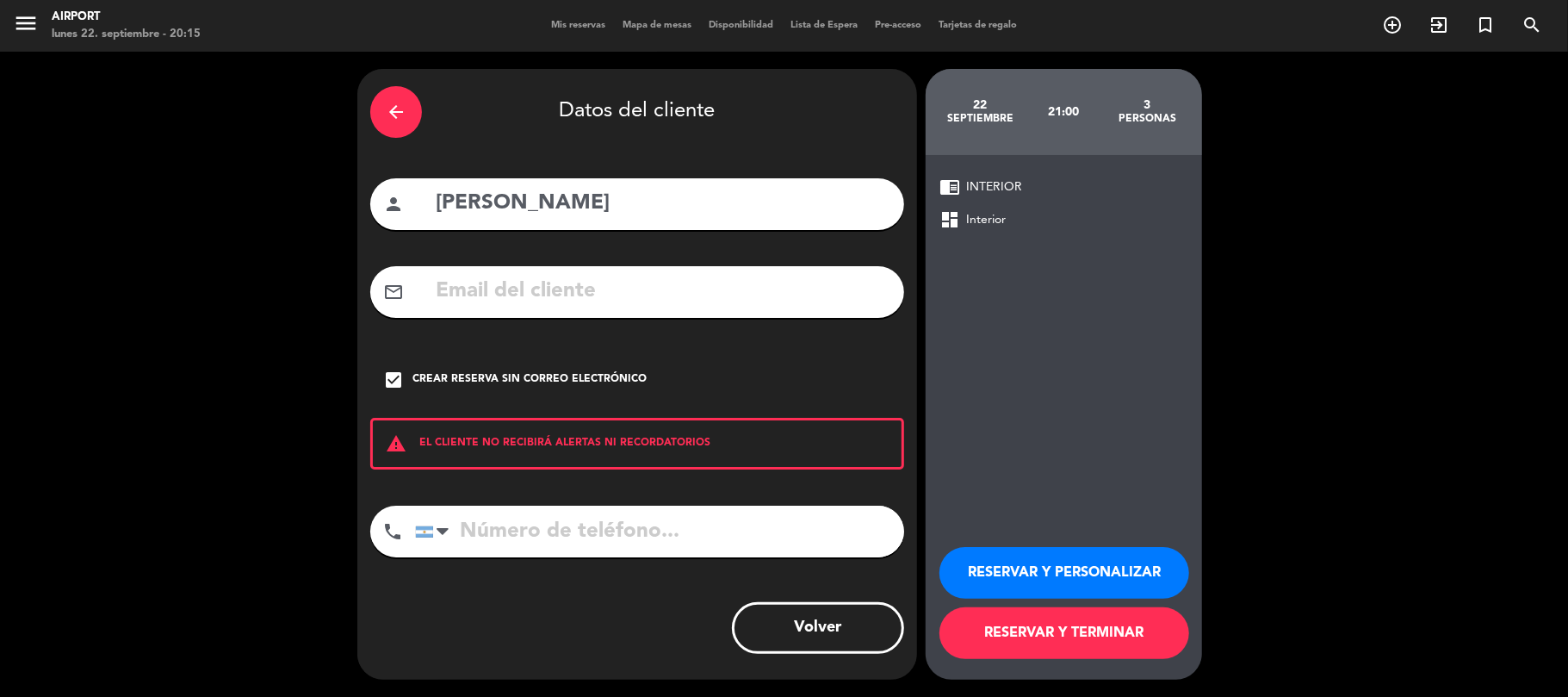
drag, startPoint x: 1032, startPoint y: 549, endPoint x: 1009, endPoint y: 568, distance: 29.8
click at [1031, 553] on button "RESERVAR Y PERSONALIZAR" at bounding box center [1064, 573] width 250 height 52
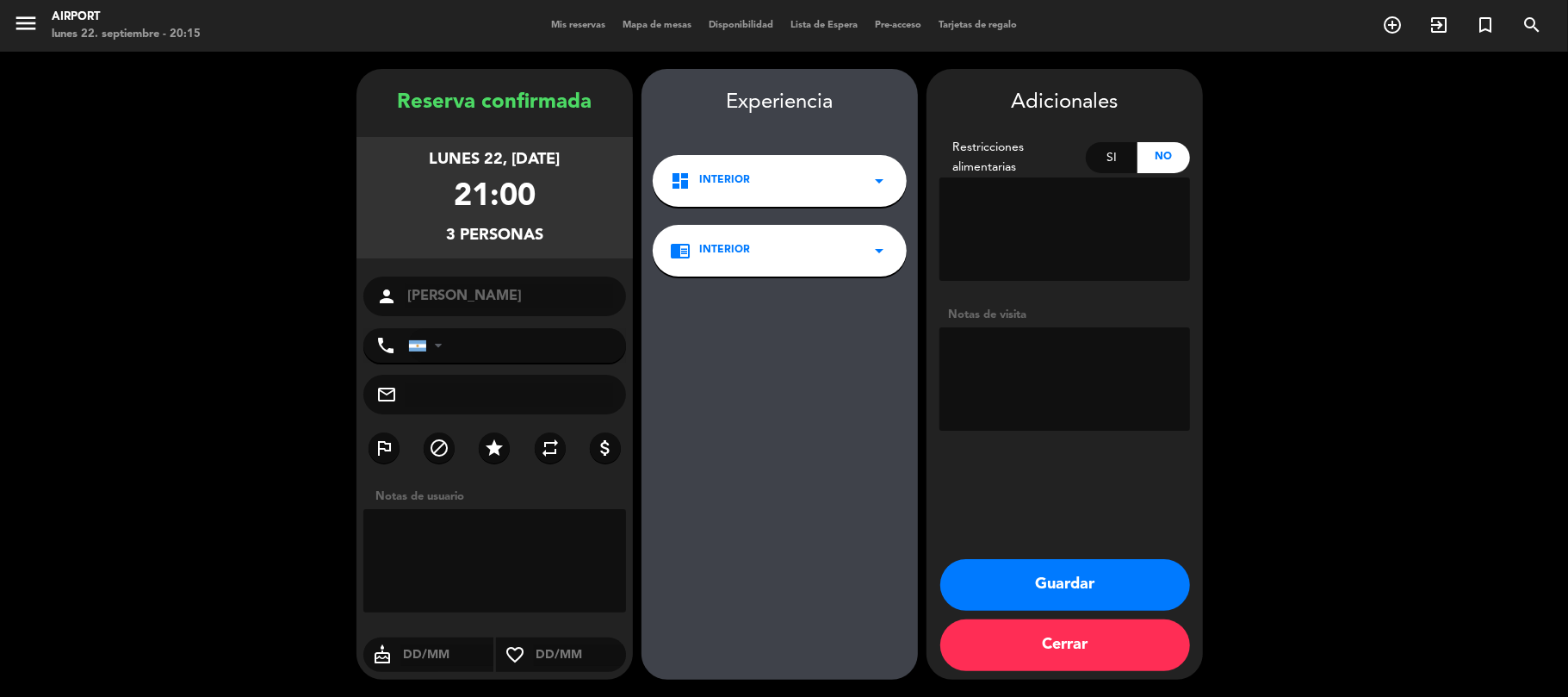
click at [1037, 363] on textarea at bounding box center [1064, 378] width 251 height 103
type textarea "Menu IG"
click at [997, 580] on button "Guardar" at bounding box center [1065, 585] width 250 height 52
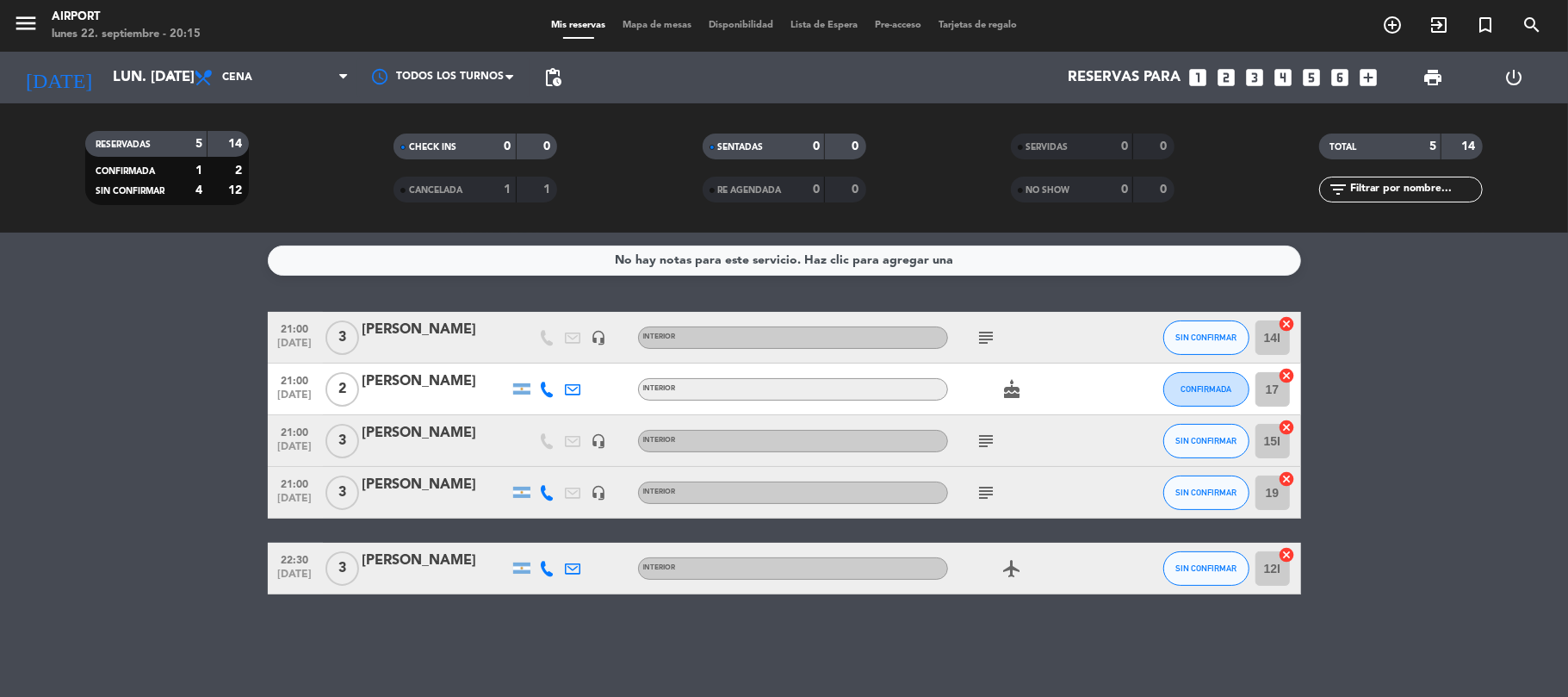
click at [132, 500] on bookings-row "21:00 [DATE] 3 [PERSON_NAME] headset_mic INTERIOR subject SIN CONFIRMAR 14I can…" at bounding box center [784, 453] width 1568 height 283
click at [153, 81] on input "lun. [DATE]" at bounding box center [196, 78] width 186 height 34
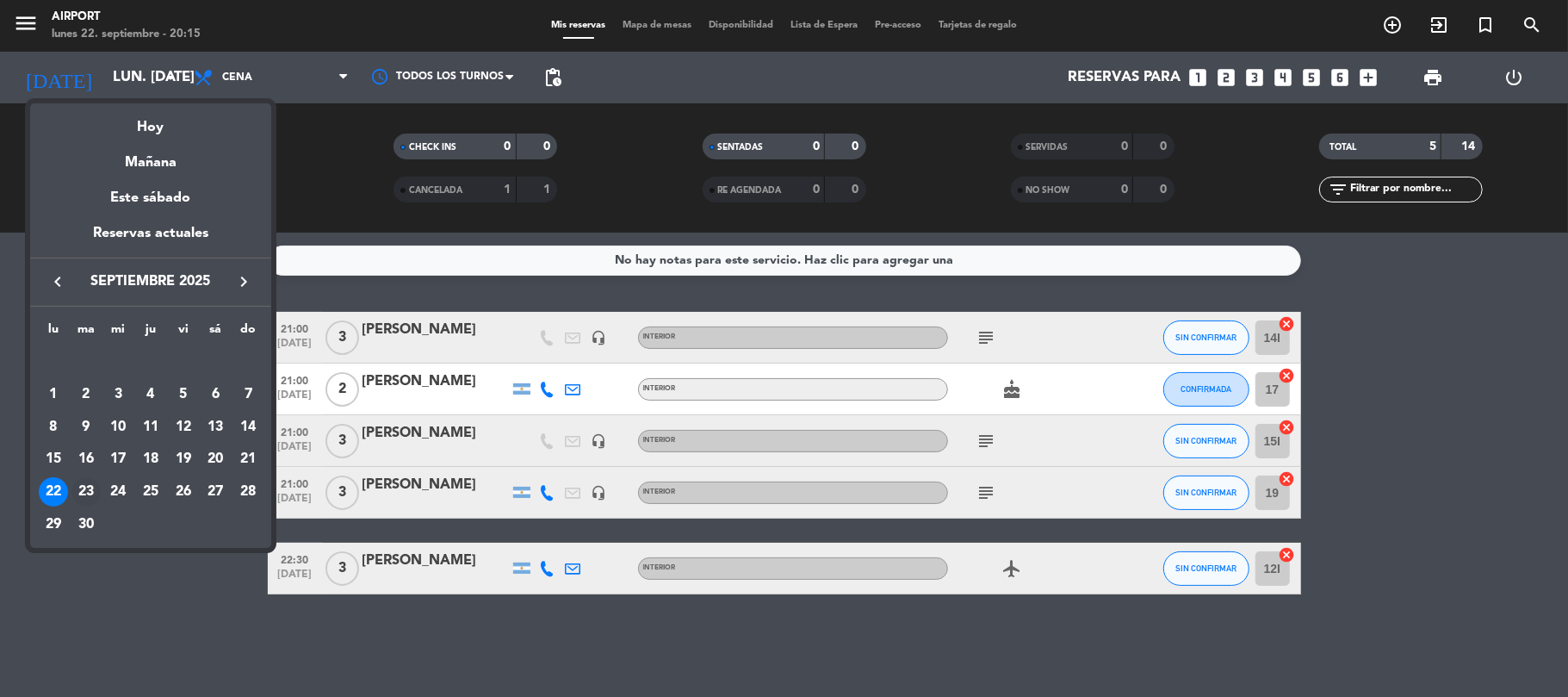
click at [87, 491] on div "23" at bounding box center [86, 491] width 29 height 29
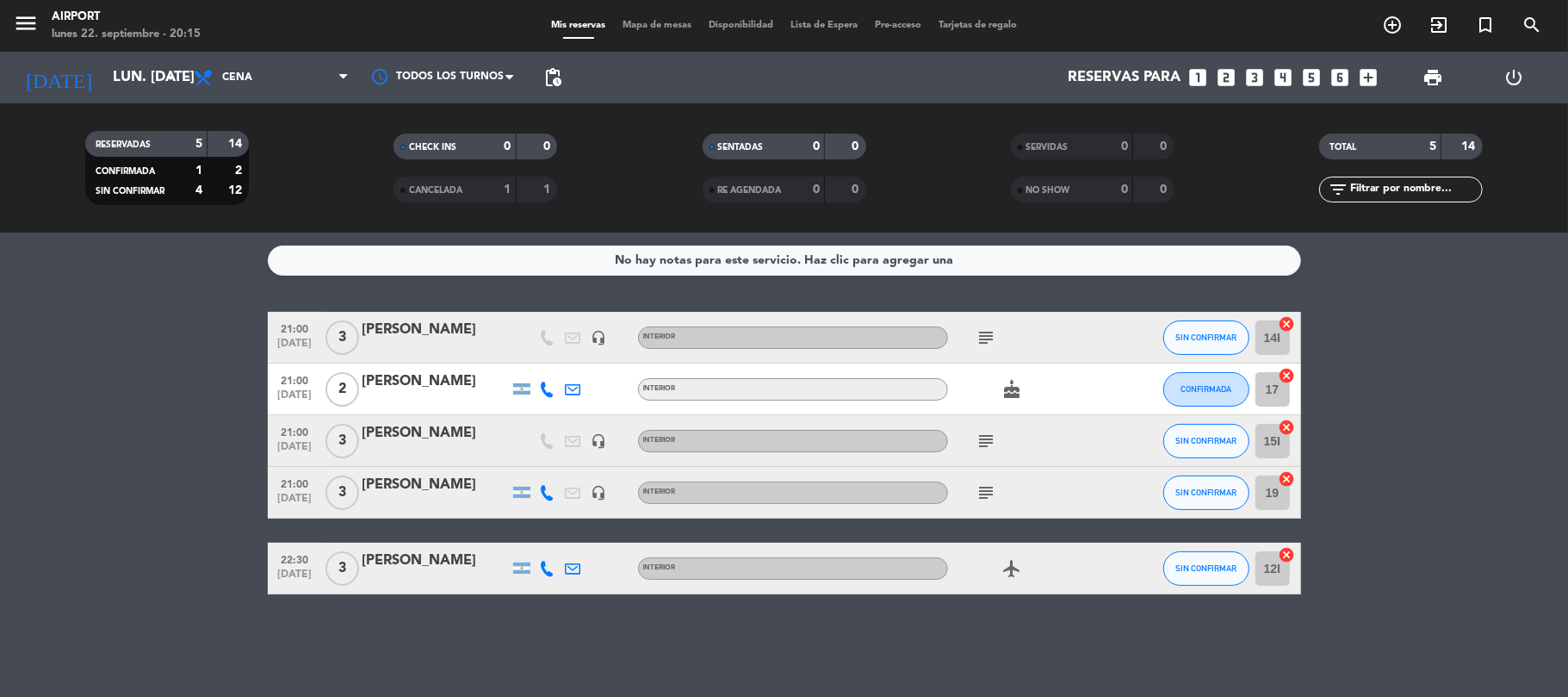
type input "[DATE] sep."
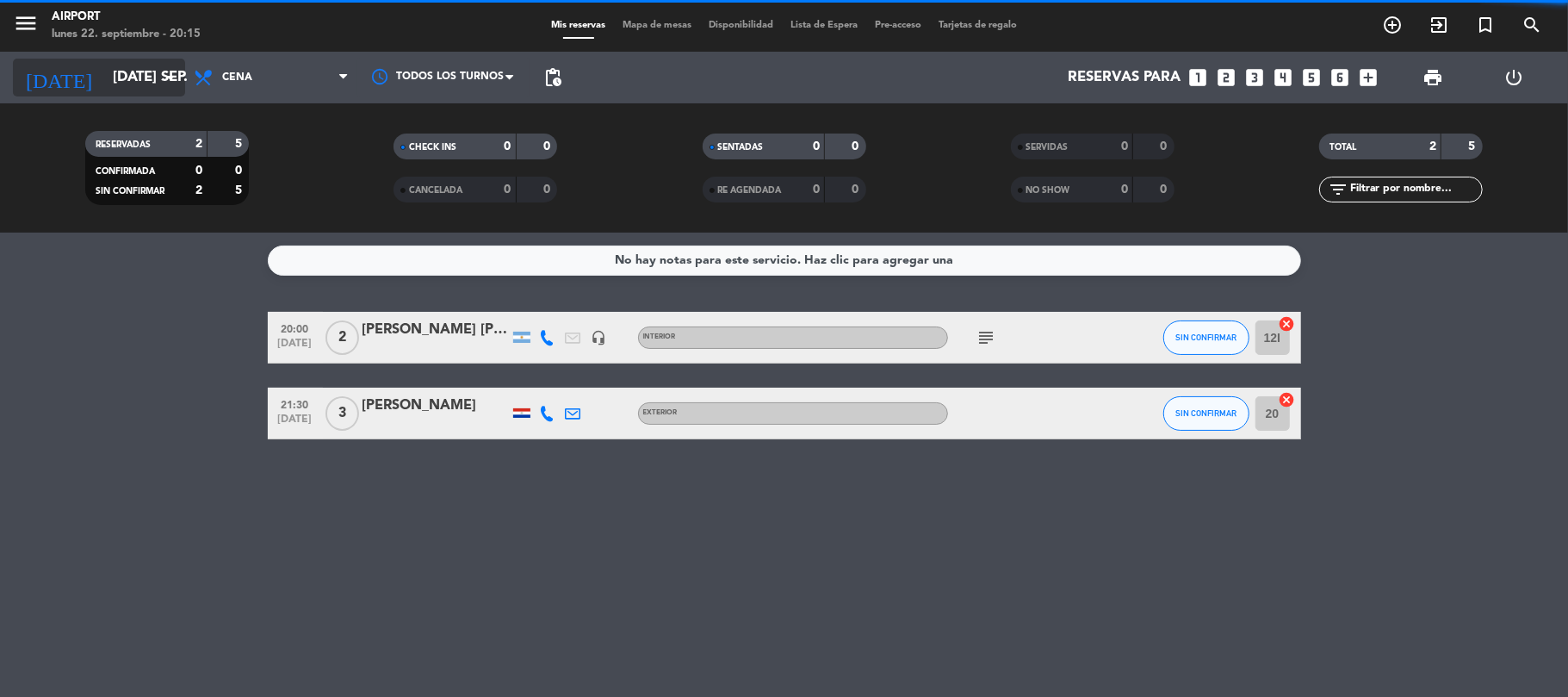
click at [149, 80] on input "[DATE] sep." at bounding box center [196, 78] width 186 height 34
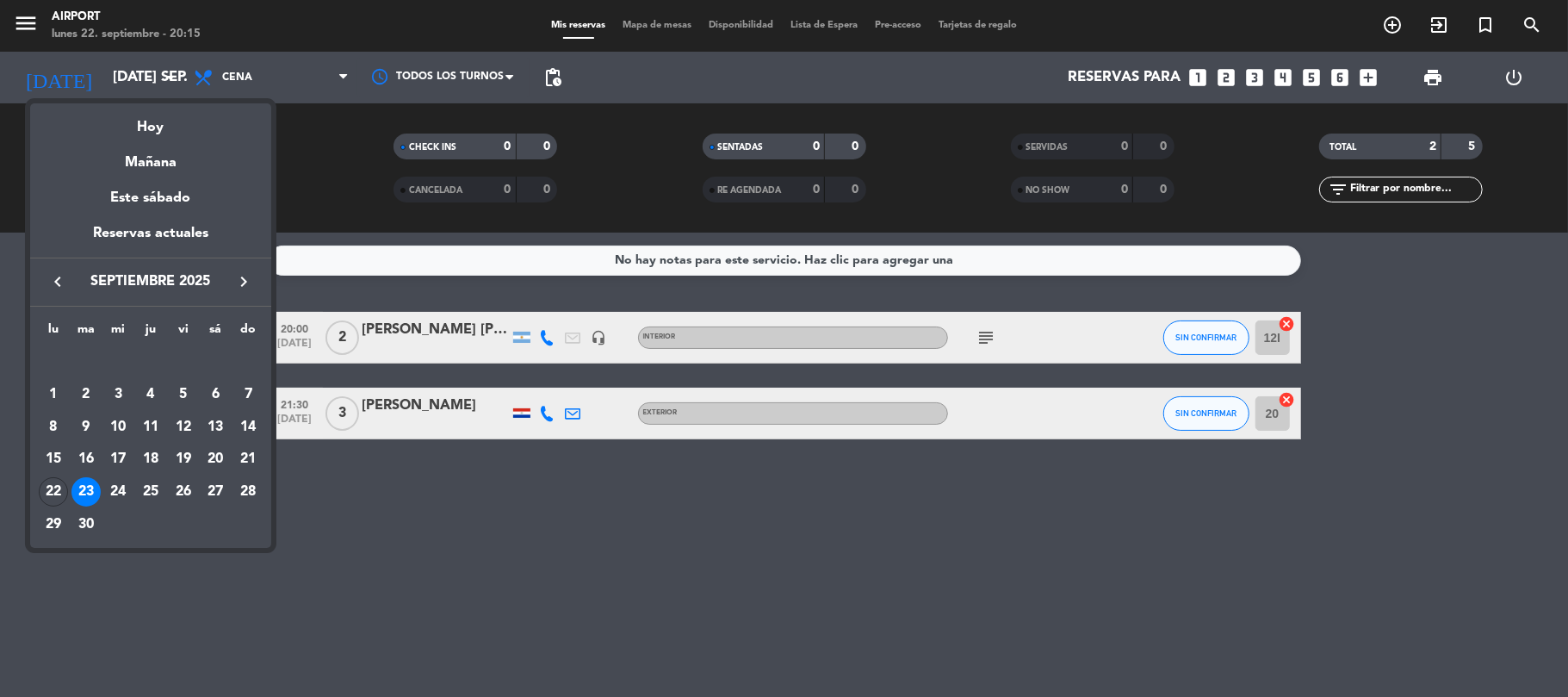
click at [11, 379] on div at bounding box center [784, 348] width 1568 height 697
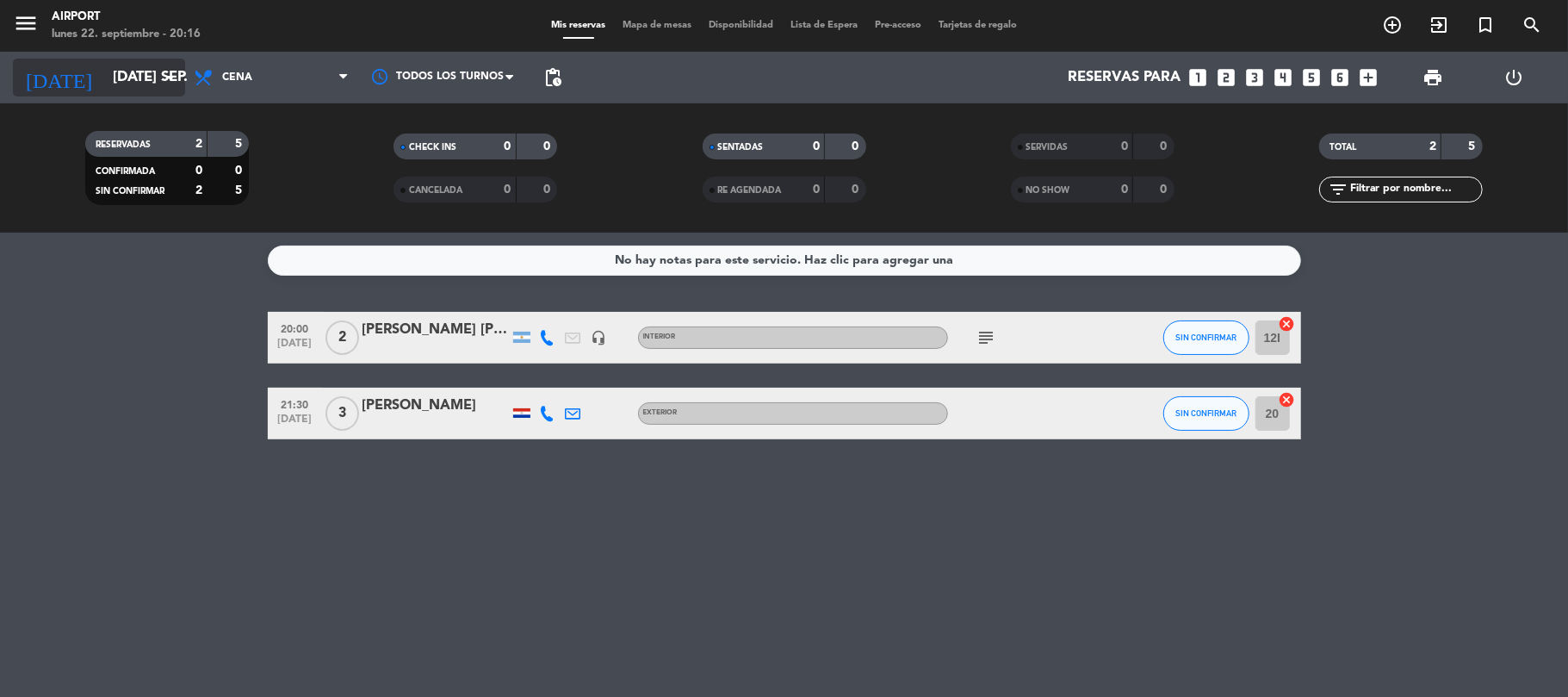
click at [150, 74] on input "[DATE] sep." at bounding box center [196, 78] width 186 height 34
